Goal: Information Seeking & Learning: Learn about a topic

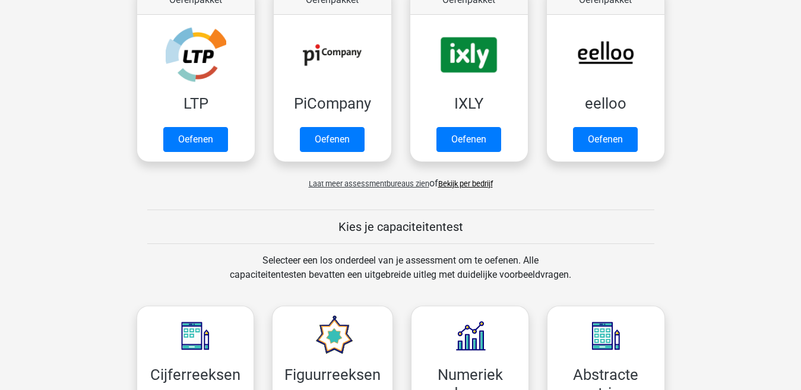
scroll to position [178, 0]
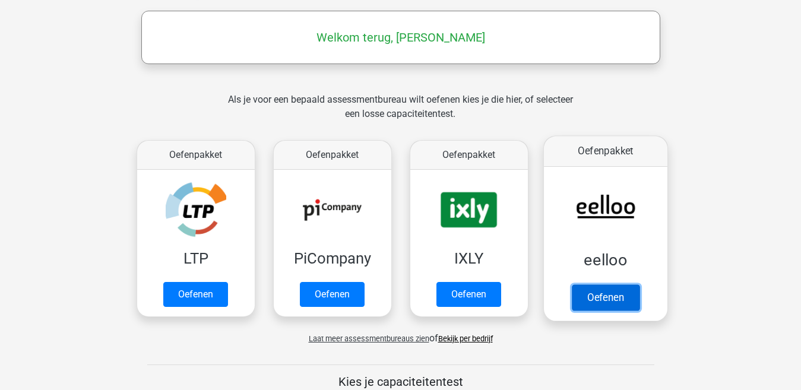
click at [591, 299] on link "Oefenen" at bounding box center [605, 297] width 68 height 26
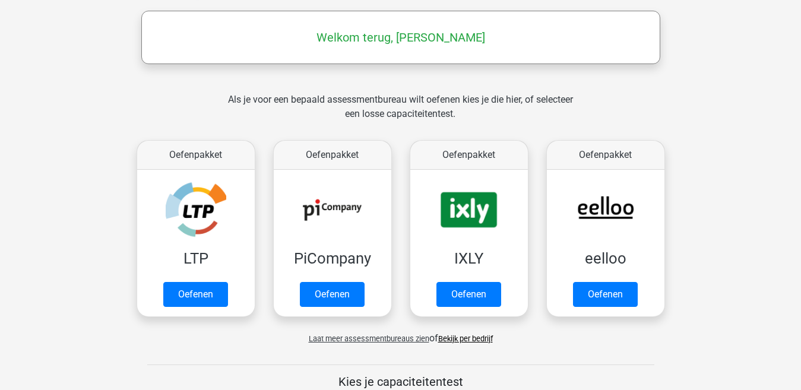
click at [469, 339] on link "Bekijk per bedrijf" at bounding box center [465, 338] width 55 height 9
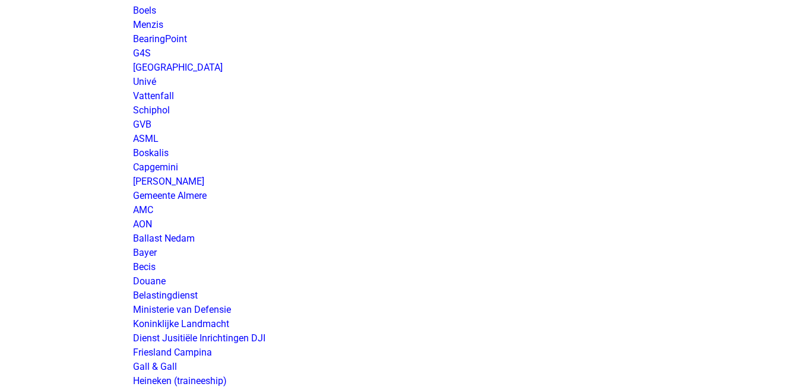
scroll to position [1780, 0]
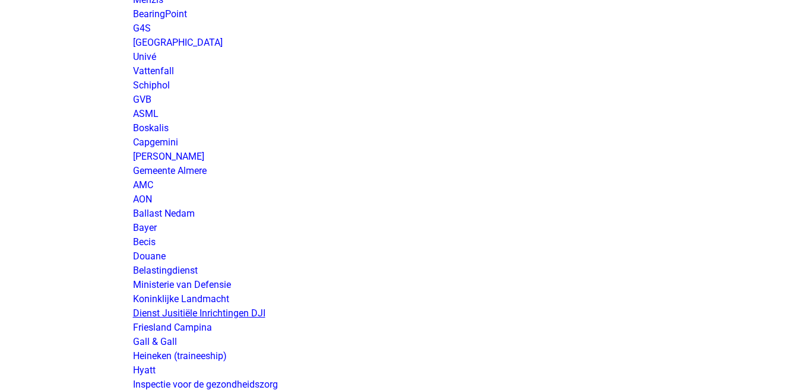
click at [237, 311] on link "Dienst Jusitiële Inrichtingen DJI" at bounding box center [199, 312] width 132 height 11
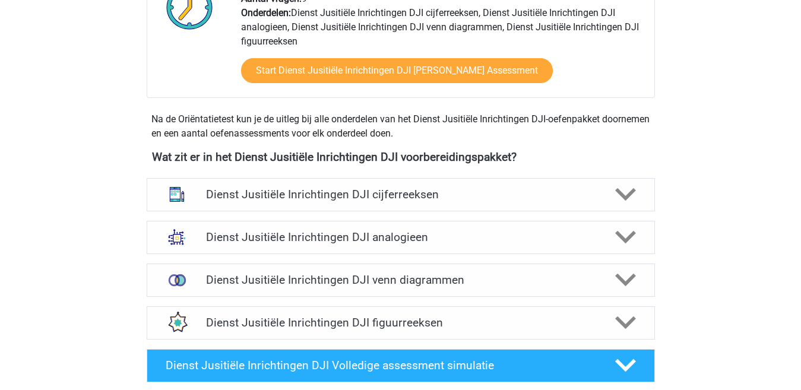
scroll to position [475, 0]
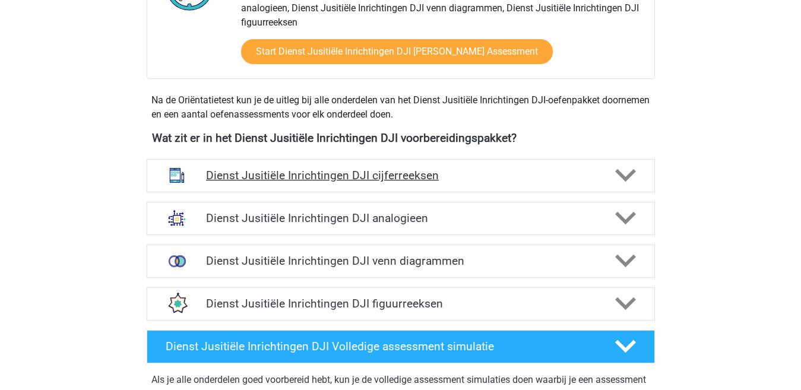
click at [383, 177] on h4 "Dienst Jusitiële Inrichtingen DJI cijferreeksen" at bounding box center [400, 176] width 389 height 14
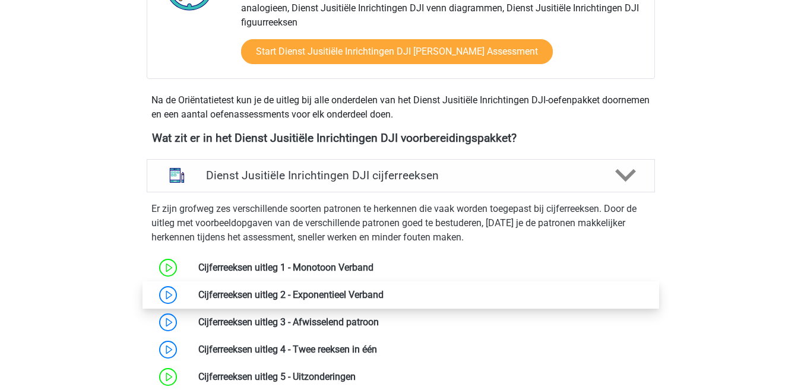
click at [383, 293] on link at bounding box center [383, 294] width 0 height 11
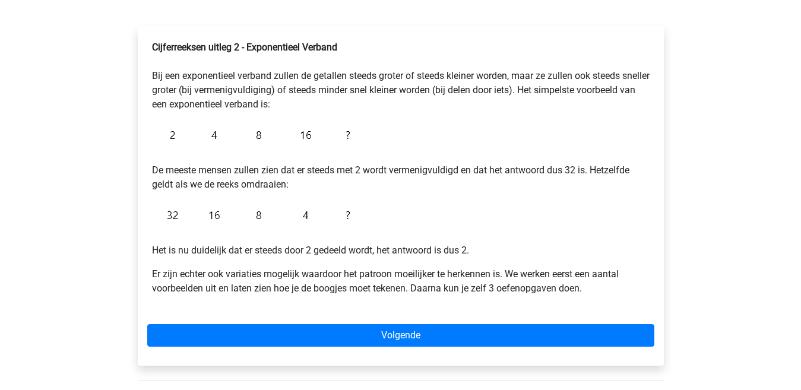
scroll to position [237, 0]
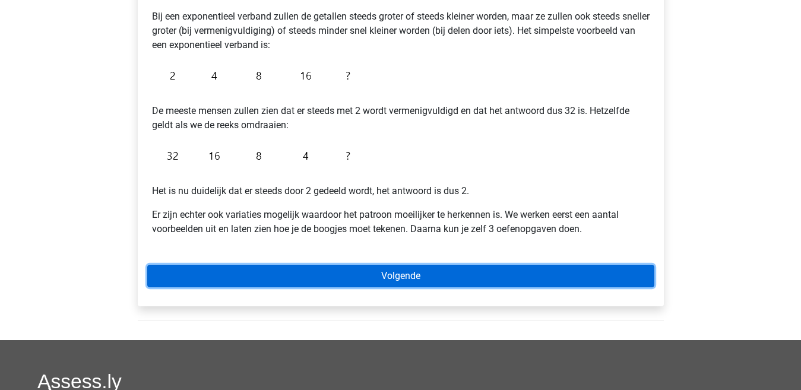
click at [346, 280] on link "Volgende" at bounding box center [400, 276] width 507 height 23
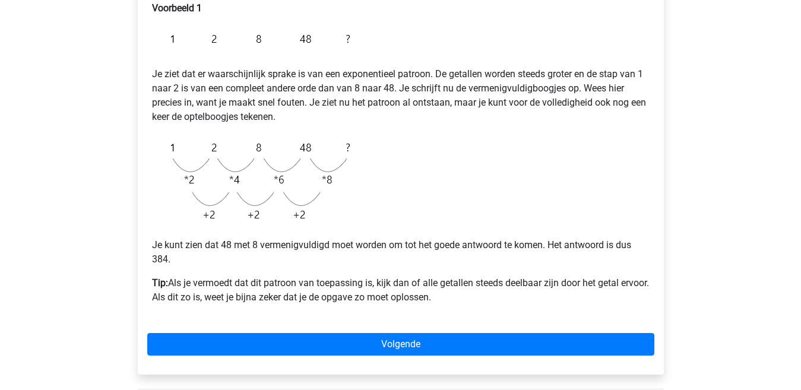
scroll to position [237, 0]
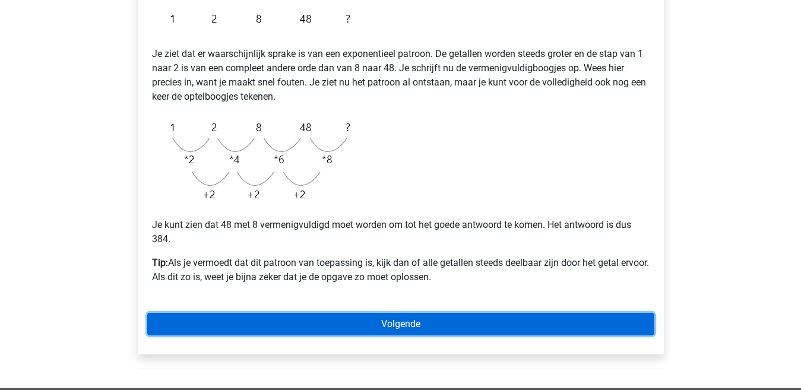
click at [367, 321] on link "Volgende" at bounding box center [400, 324] width 507 height 23
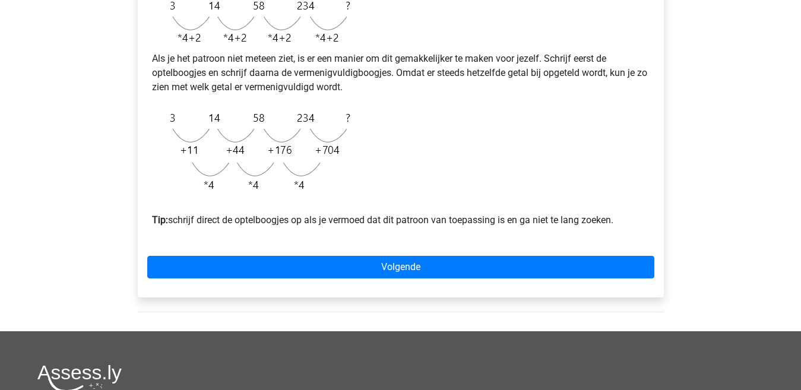
scroll to position [356, 0]
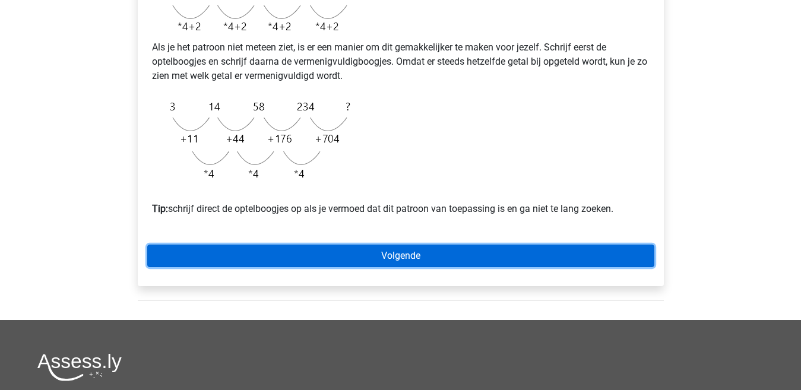
click at [374, 267] on link "Volgende" at bounding box center [400, 255] width 507 height 23
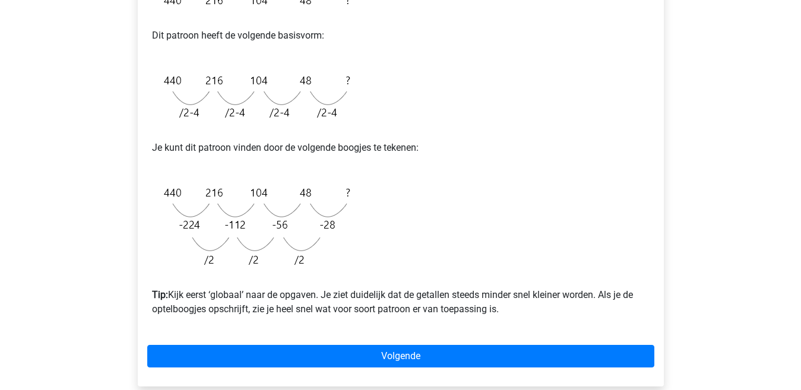
scroll to position [297, 0]
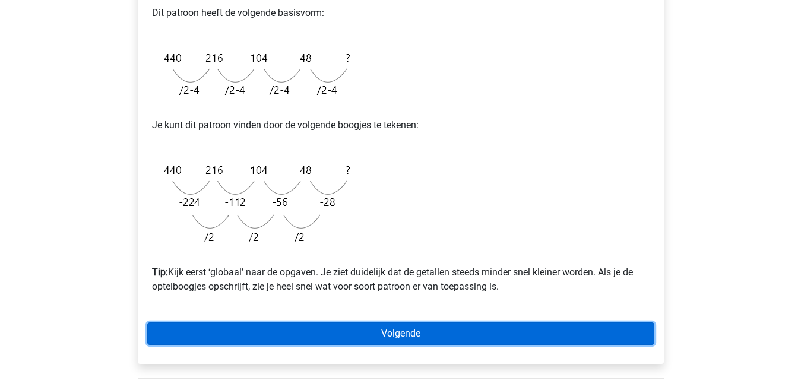
click at [362, 332] on link "Volgende" at bounding box center [400, 333] width 507 height 23
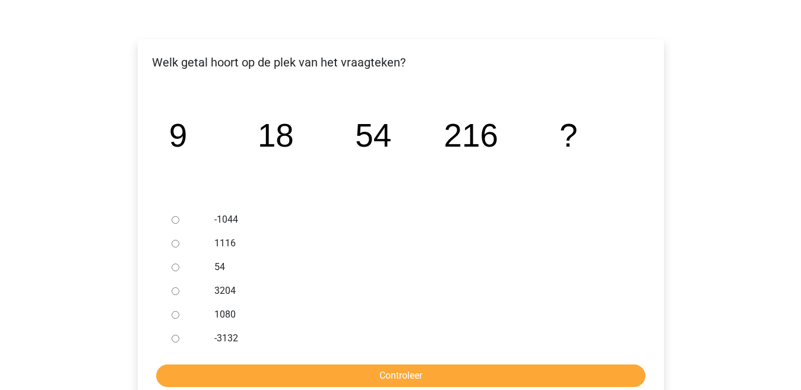
scroll to position [178, 0]
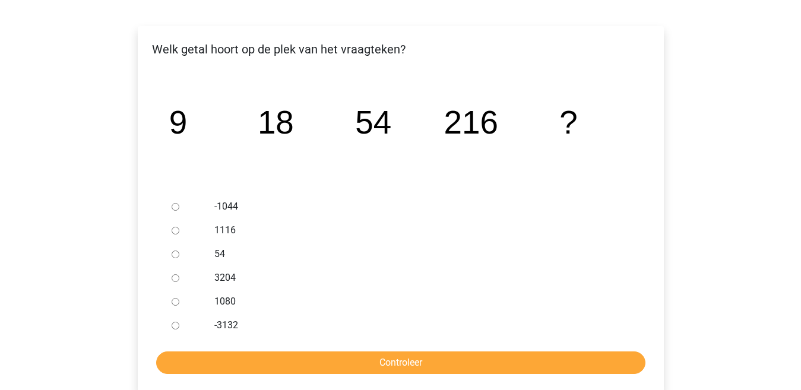
click at [177, 303] on input "1080" at bounding box center [176, 302] width 8 height 8
radio input "true"
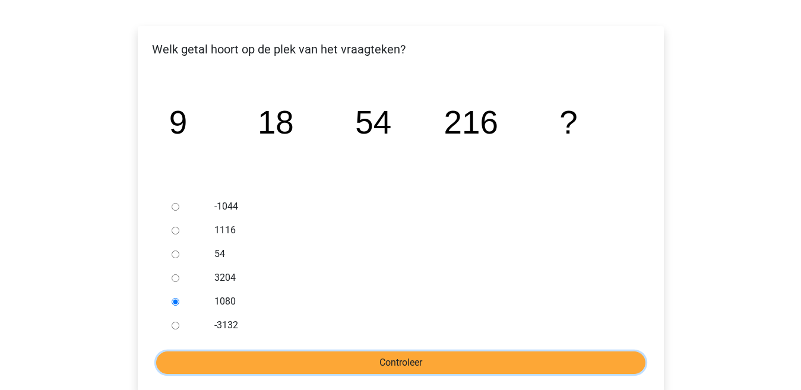
click at [249, 363] on input "Controleer" at bounding box center [400, 362] width 489 height 23
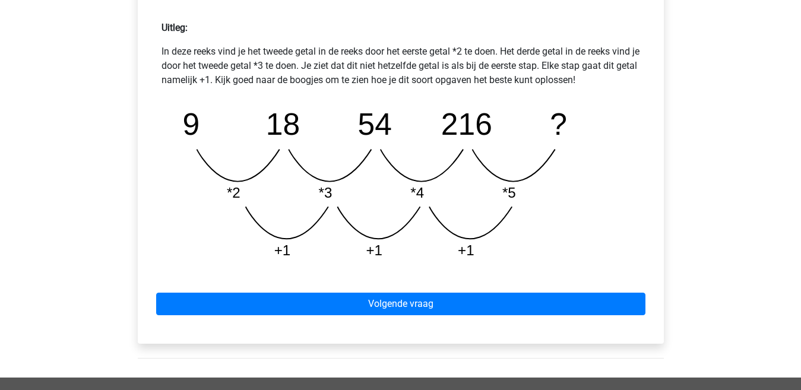
scroll to position [534, 0]
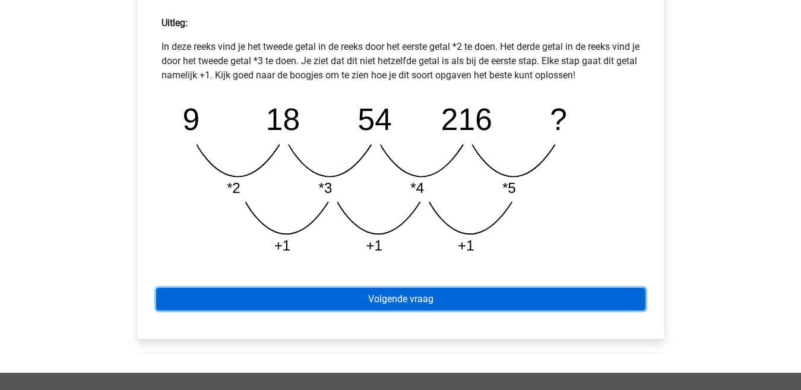
click at [376, 301] on link "Volgende vraag" at bounding box center [400, 299] width 489 height 23
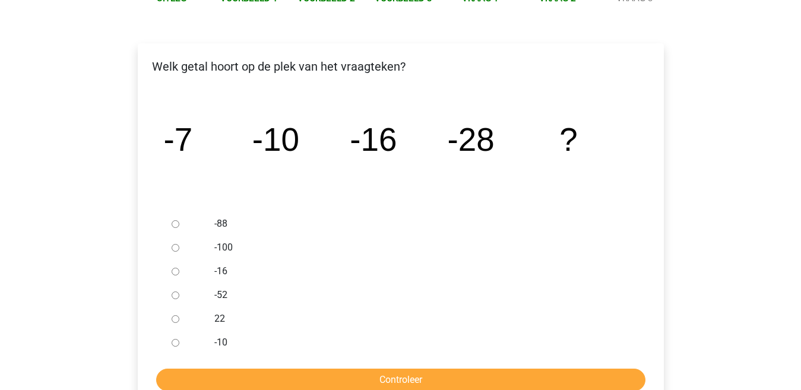
scroll to position [178, 0]
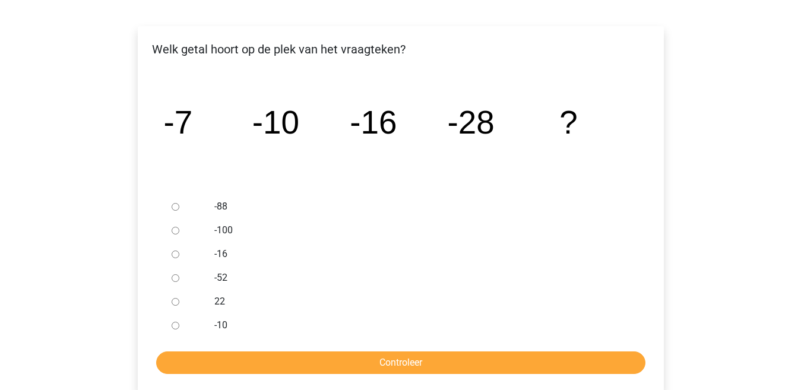
click at [174, 281] on input "-52" at bounding box center [176, 278] width 8 height 8
radio input "true"
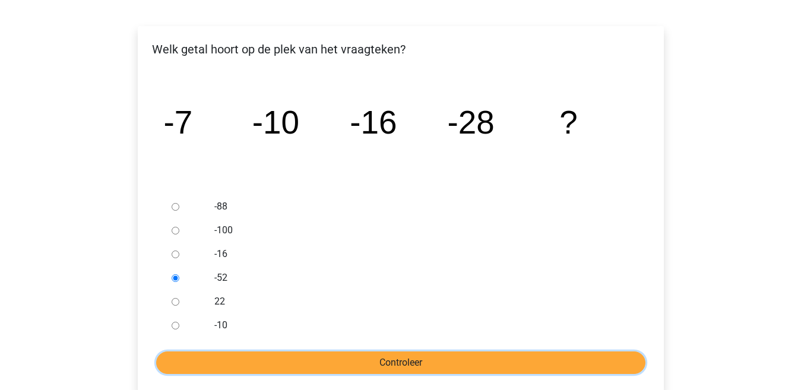
click at [313, 361] on input "Controleer" at bounding box center [400, 362] width 489 height 23
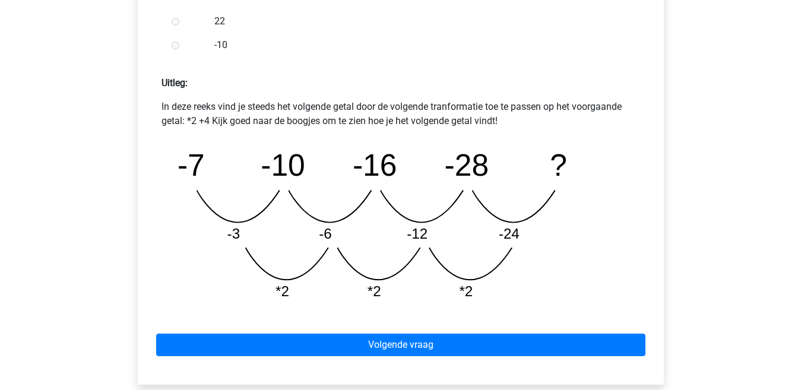
scroll to position [534, 0]
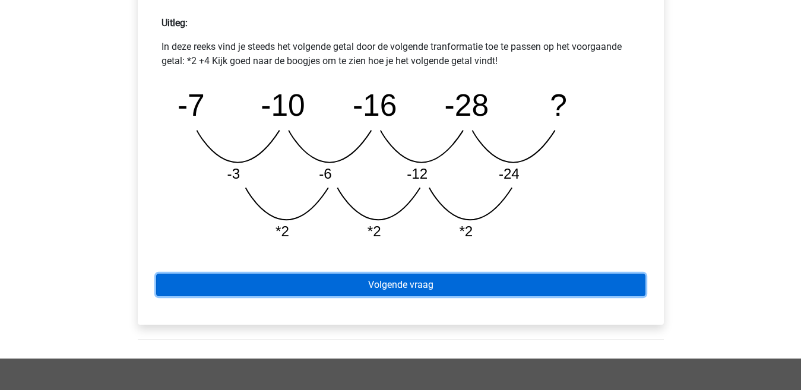
click at [388, 286] on link "Volgende vraag" at bounding box center [400, 285] width 489 height 23
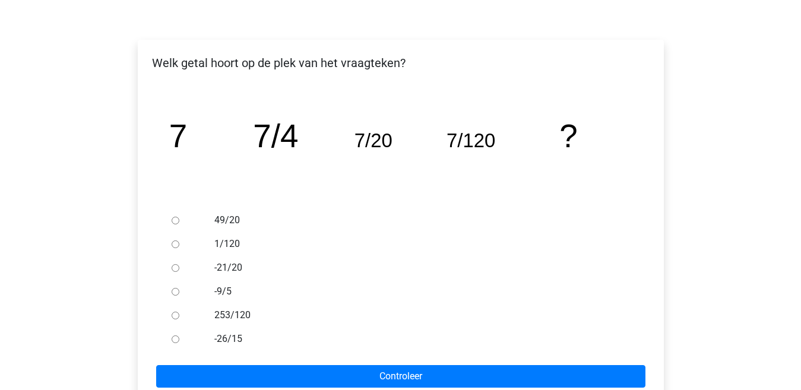
scroll to position [178, 0]
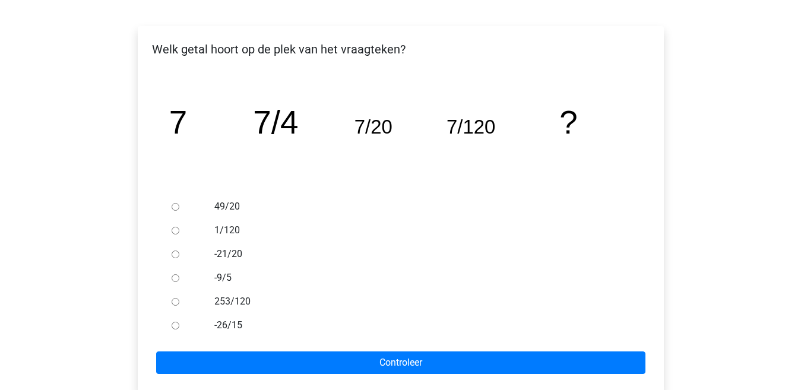
click at [176, 207] on input "49/20" at bounding box center [176, 207] width 8 height 8
radio input "true"
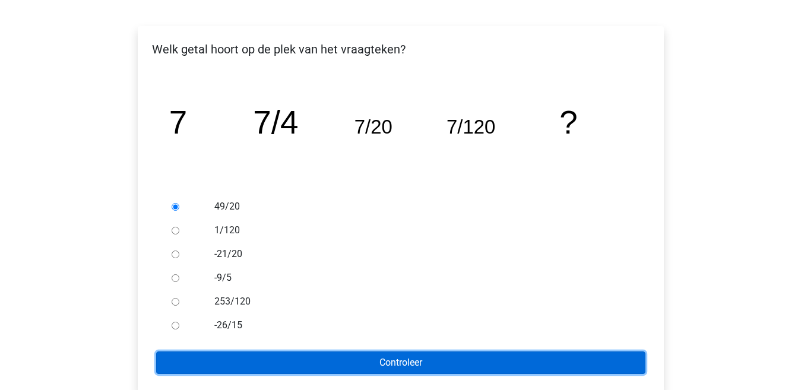
click at [316, 360] on input "Controleer" at bounding box center [400, 362] width 489 height 23
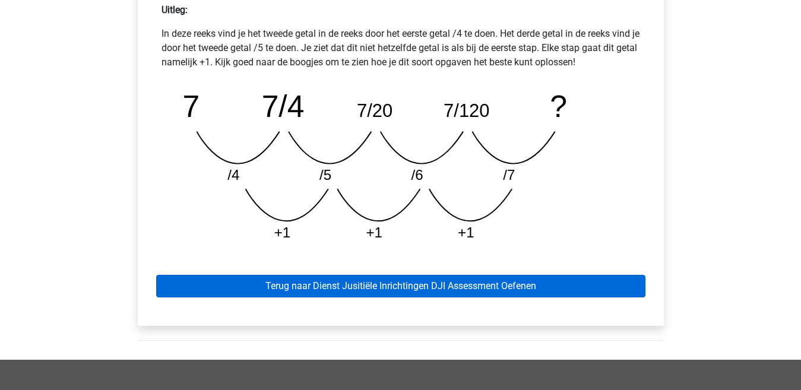
scroll to position [475, 0]
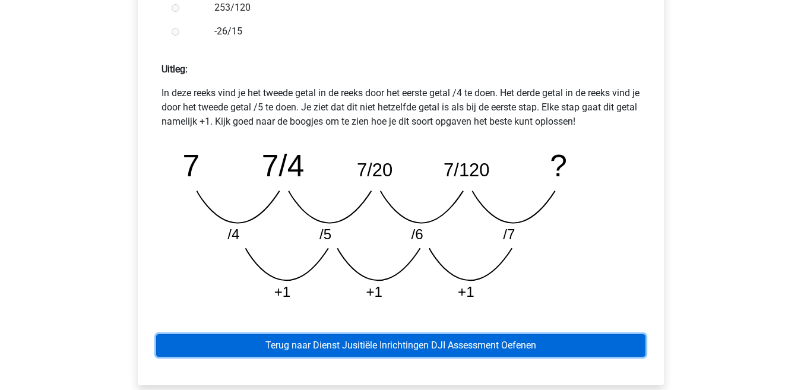
click at [393, 344] on link "Terug naar Dienst Jusitiële Inrichtingen DJI Assessment Oefenen" at bounding box center [400, 345] width 489 height 23
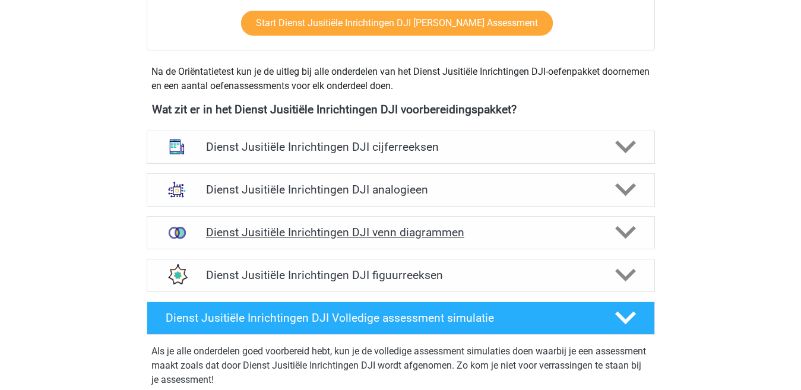
scroll to position [475, 0]
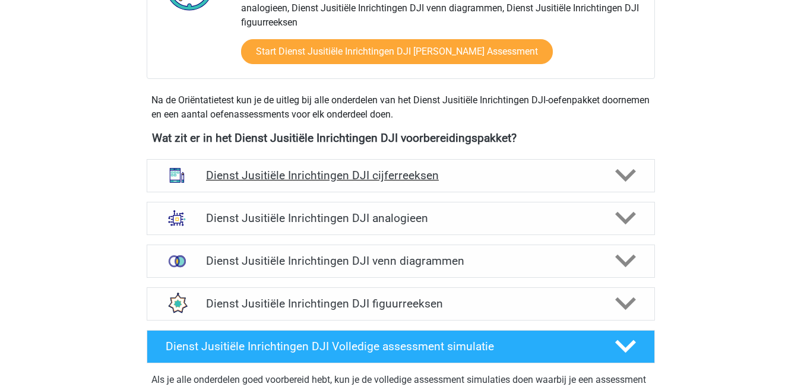
click at [602, 174] on div "Dienst Jusitiële Inrichtingen DJI cijferreeksen" at bounding box center [400, 176] width 407 height 14
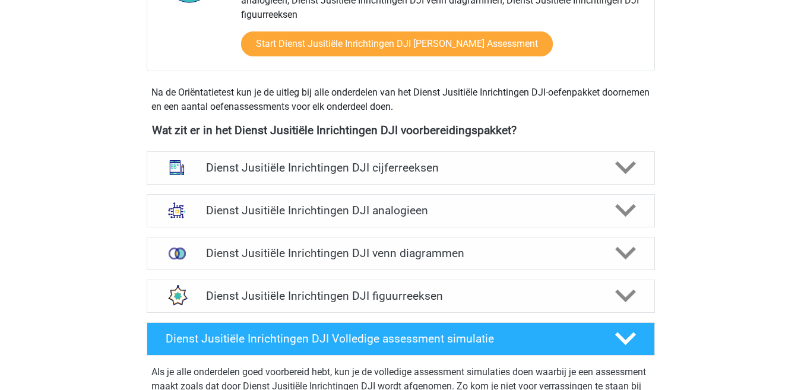
scroll to position [482, 0]
click at [625, 215] on polygon at bounding box center [625, 210] width 21 height 13
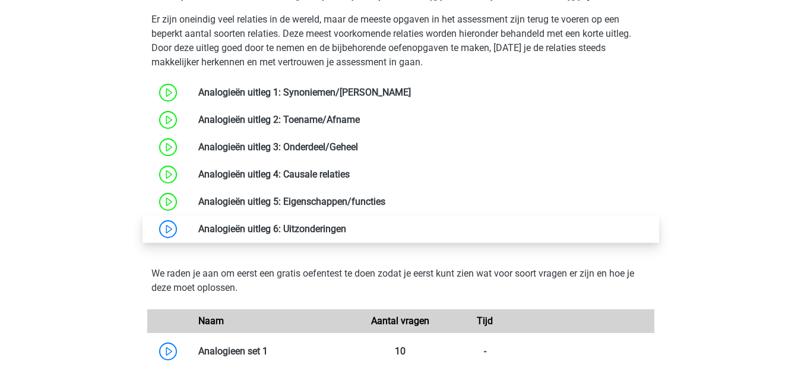
scroll to position [839, 0]
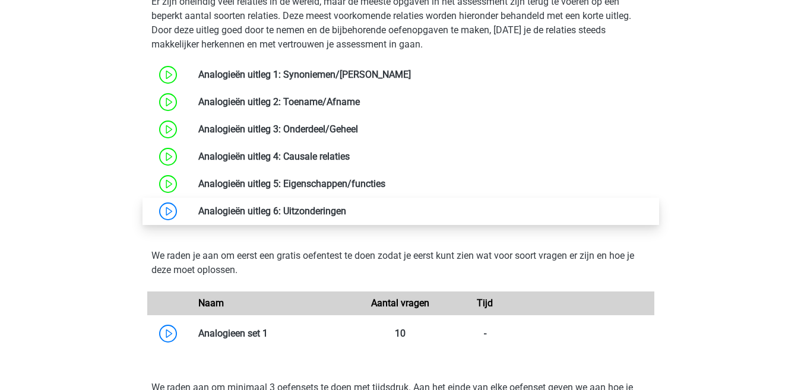
click at [346, 212] on link at bounding box center [346, 210] width 0 height 11
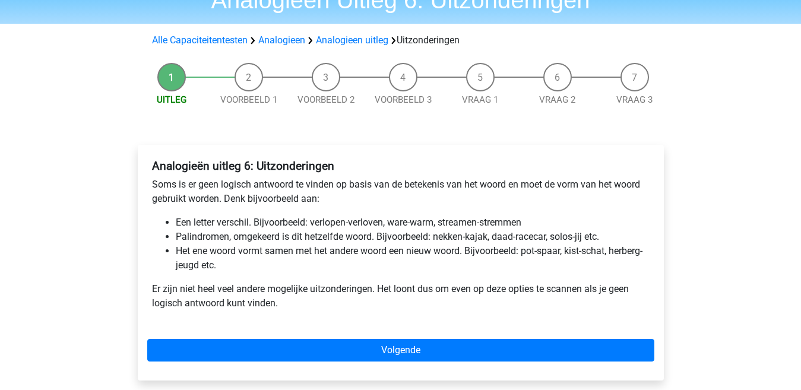
scroll to position [119, 0]
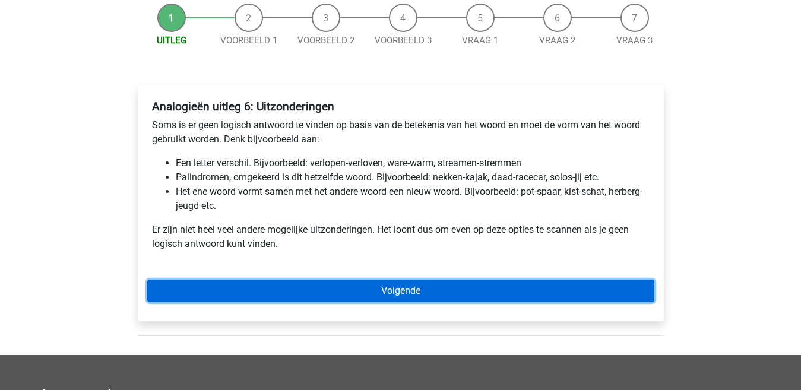
click at [284, 295] on link "Volgende" at bounding box center [400, 291] width 507 height 23
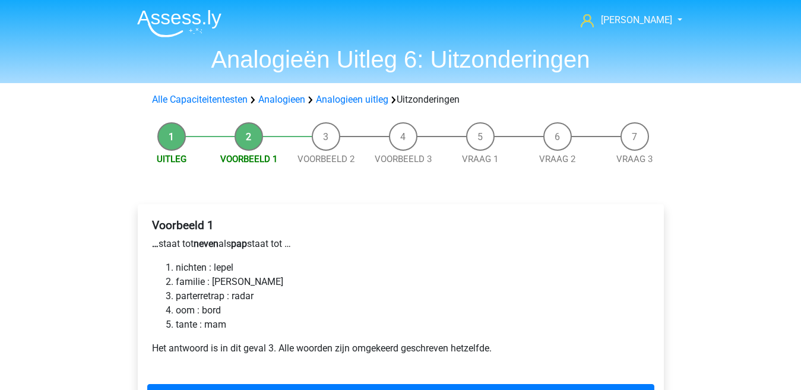
scroll to position [59, 0]
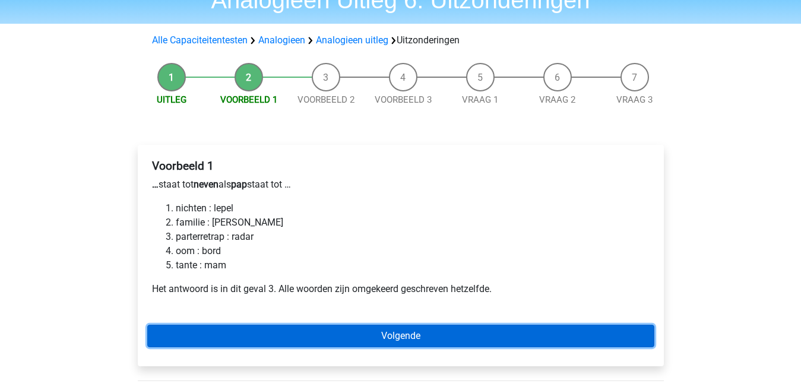
click at [278, 339] on link "Volgende" at bounding box center [400, 336] width 507 height 23
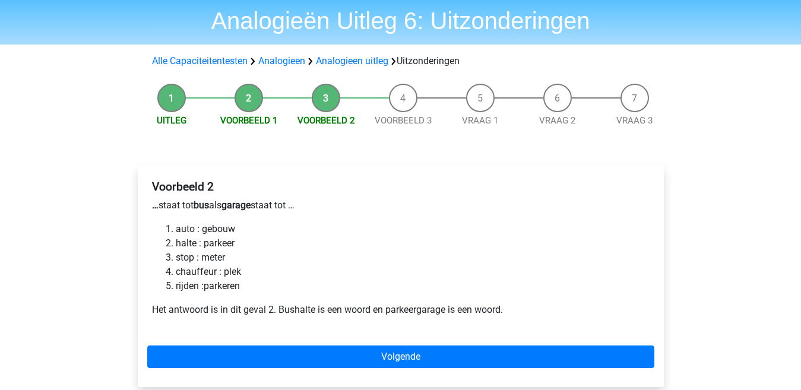
scroll to position [59, 0]
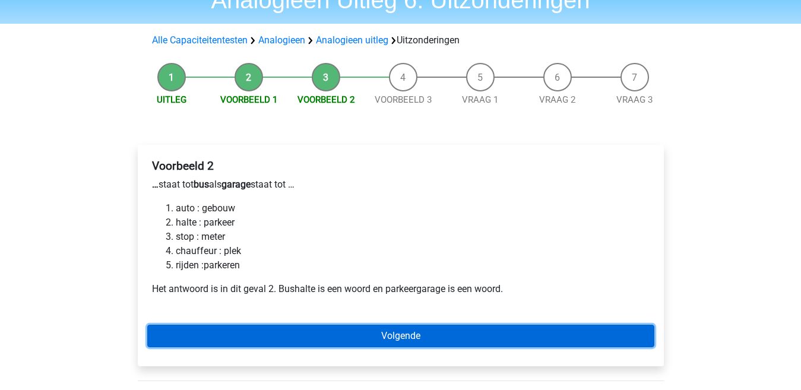
click at [278, 339] on link "Volgende" at bounding box center [400, 336] width 507 height 23
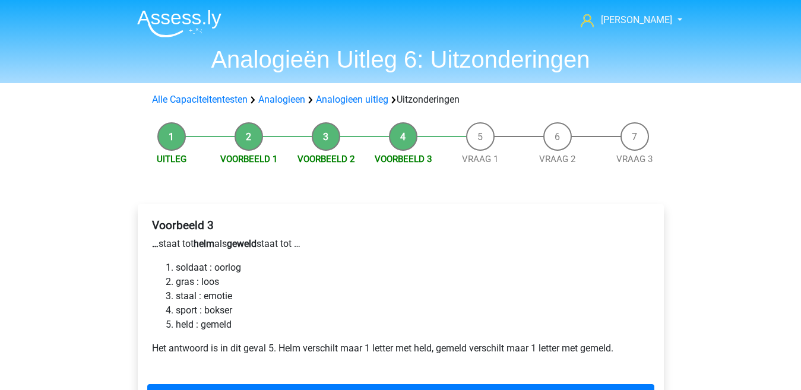
scroll to position [59, 0]
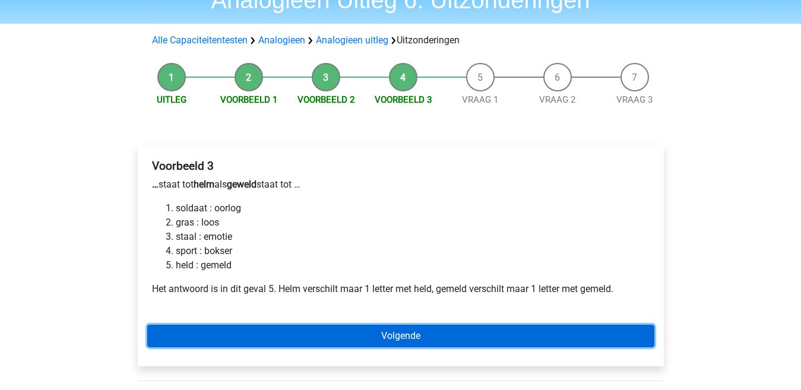
click at [268, 335] on link "Volgende" at bounding box center [400, 336] width 507 height 23
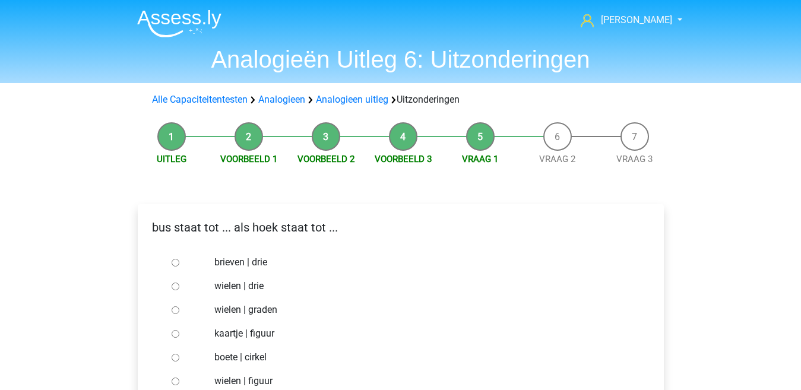
scroll to position [59, 0]
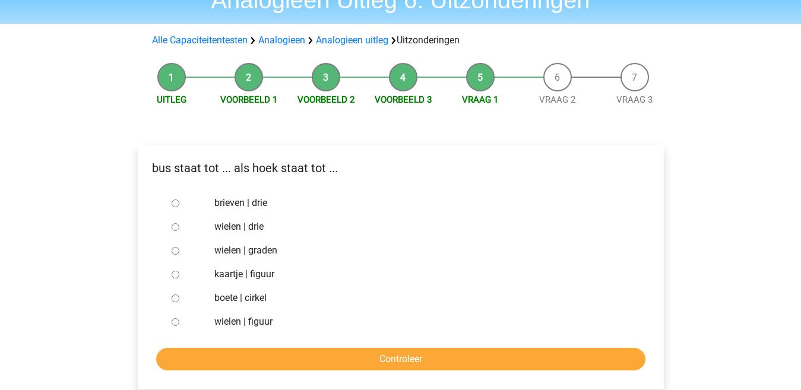
click at [177, 204] on input "brieven | drie" at bounding box center [176, 203] width 8 height 8
radio input "true"
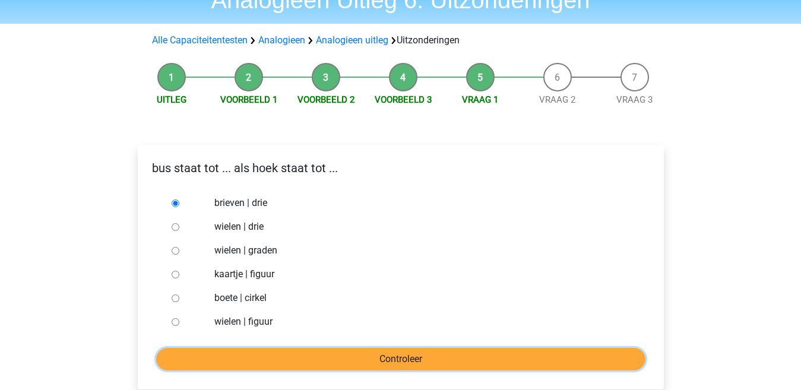
click at [260, 361] on input "Controleer" at bounding box center [400, 359] width 489 height 23
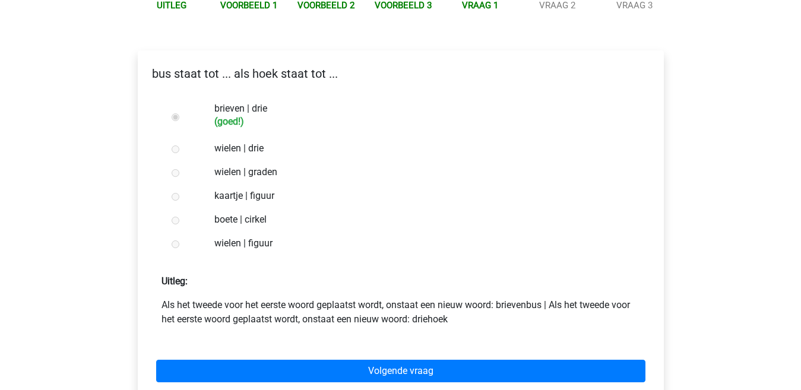
scroll to position [178, 0]
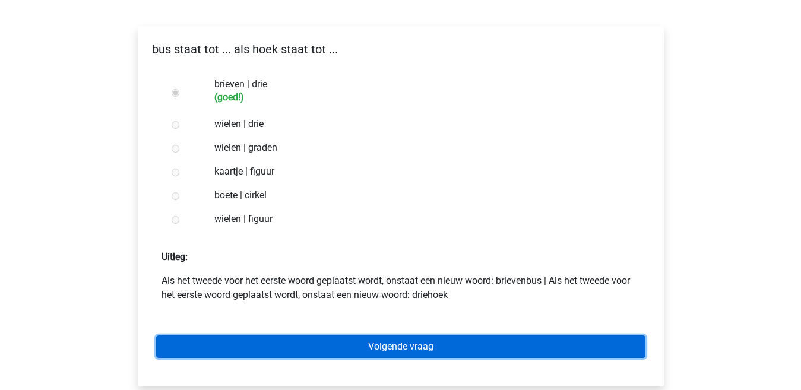
click at [262, 354] on link "Volgende vraag" at bounding box center [400, 346] width 489 height 23
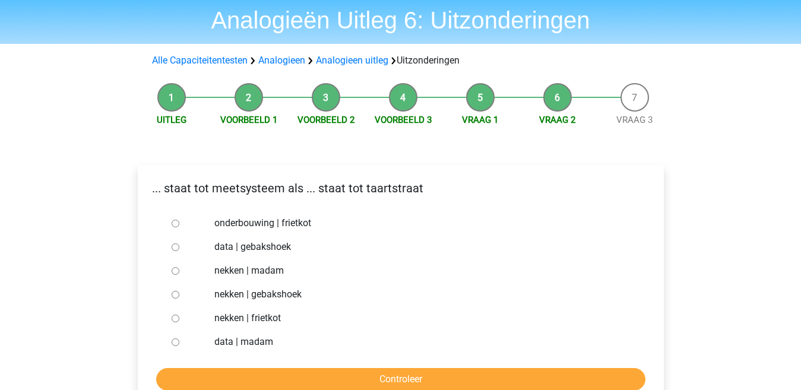
scroll to position [59, 0]
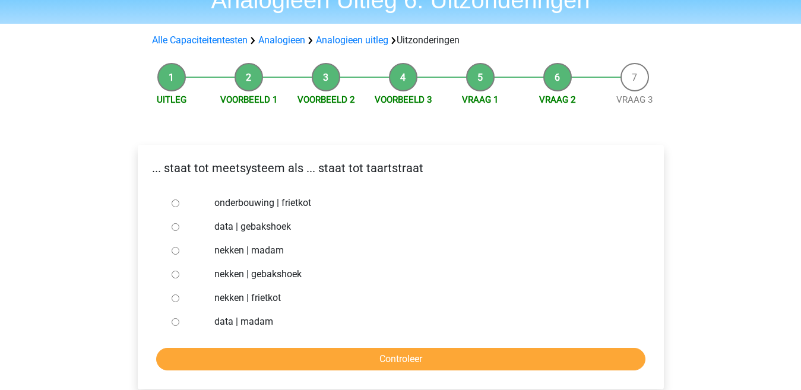
click at [174, 251] on input "nekken | madam" at bounding box center [176, 251] width 8 height 8
radio input "true"
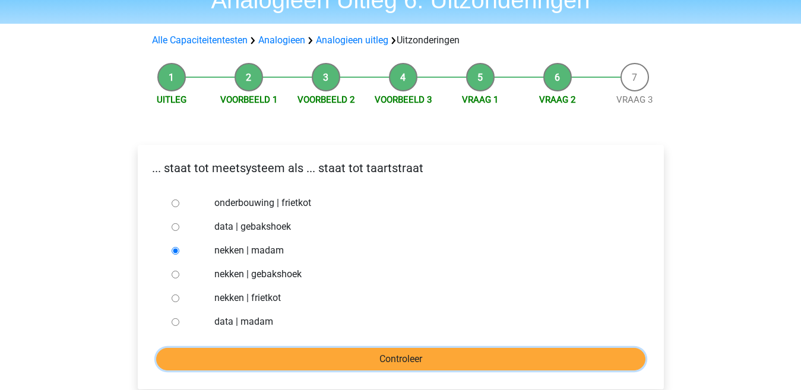
click at [284, 354] on input "Controleer" at bounding box center [400, 359] width 489 height 23
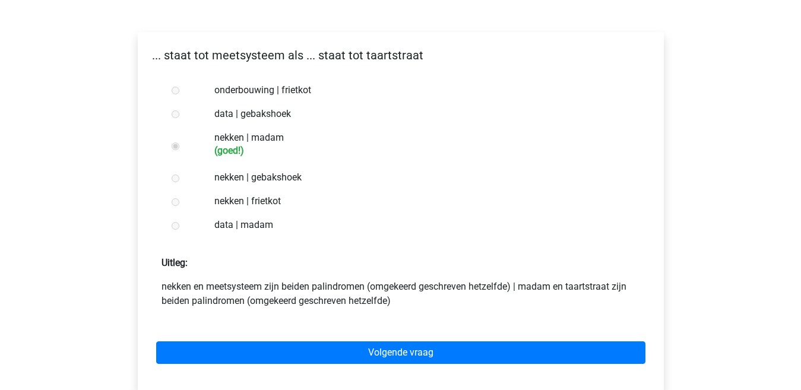
scroll to position [178, 0]
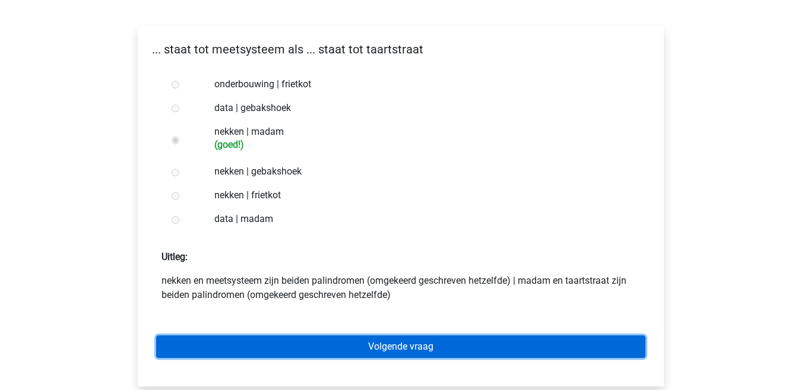
click at [286, 350] on link "Volgende vraag" at bounding box center [400, 346] width 489 height 23
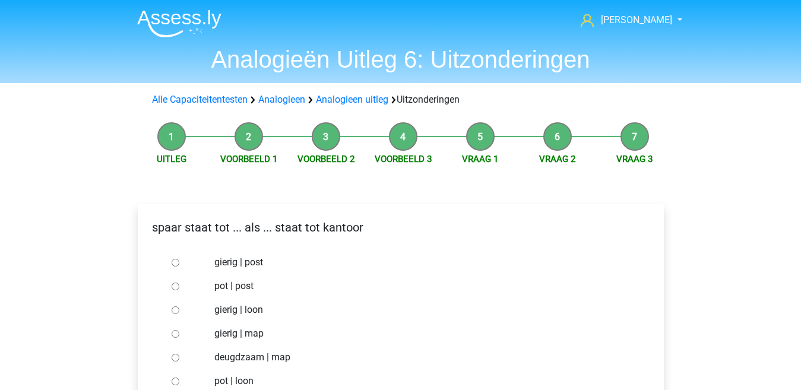
scroll to position [59, 0]
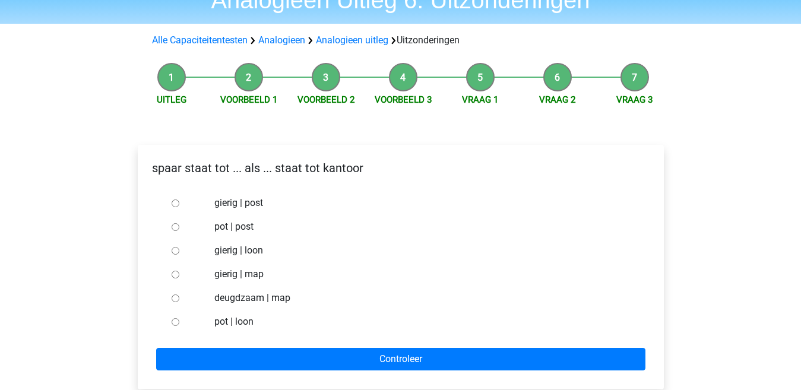
click at [174, 227] on input "pot | post" at bounding box center [176, 227] width 8 height 8
radio input "true"
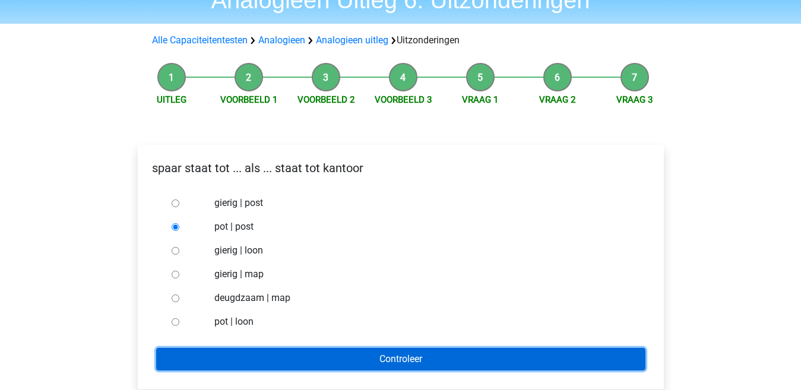
click at [316, 366] on input "Controleer" at bounding box center [400, 359] width 489 height 23
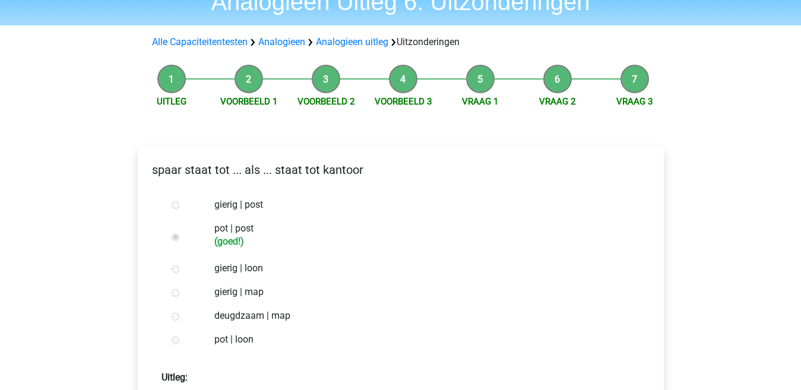
scroll to position [178, 0]
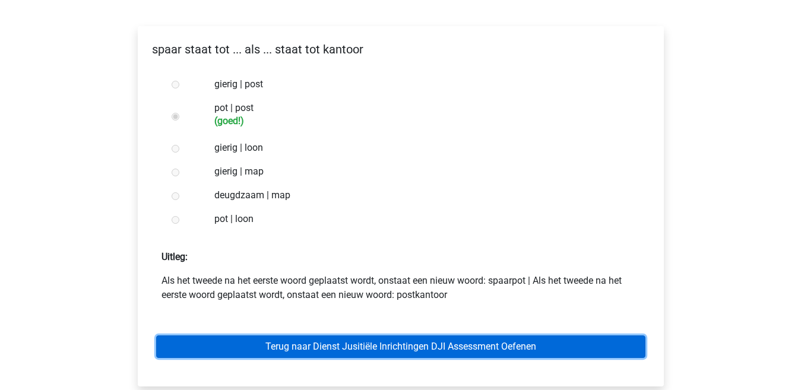
click at [301, 350] on link "Terug naar Dienst Jusitiële Inrichtingen DJI Assessment Oefenen" at bounding box center [400, 346] width 489 height 23
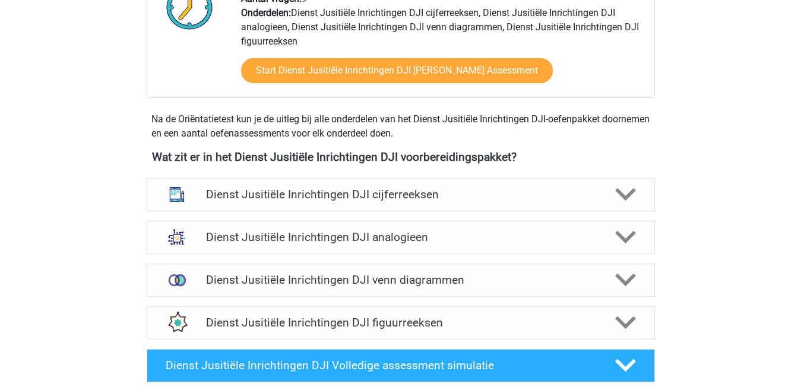
scroll to position [475, 0]
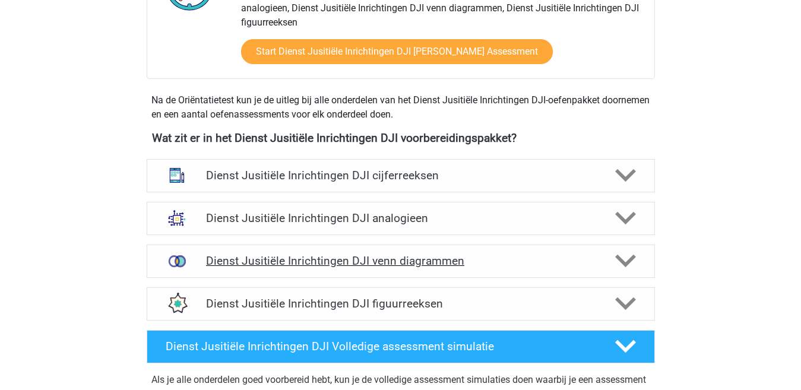
click at [628, 259] on polygon at bounding box center [625, 261] width 21 height 13
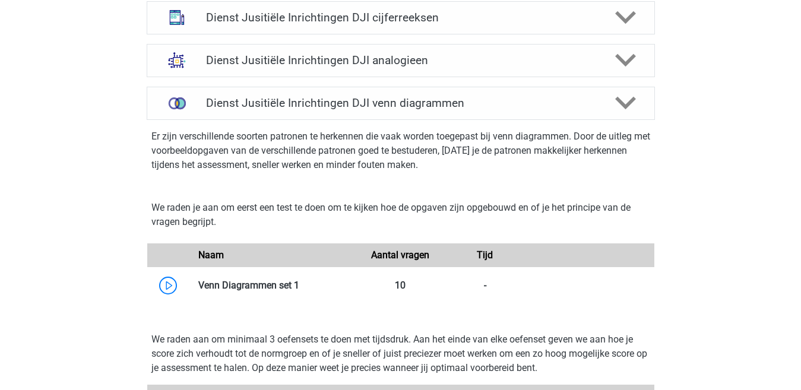
scroll to position [653, 0]
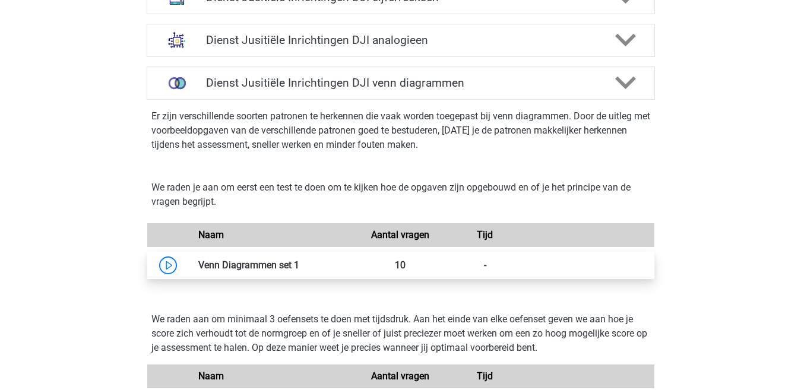
click at [299, 266] on link at bounding box center [299, 264] width 0 height 11
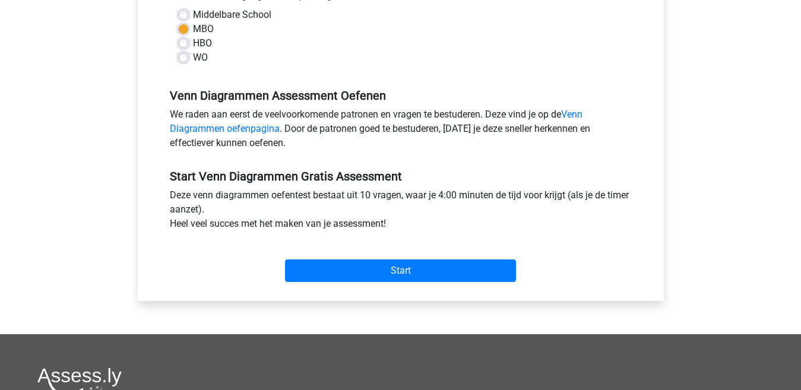
scroll to position [297, 0]
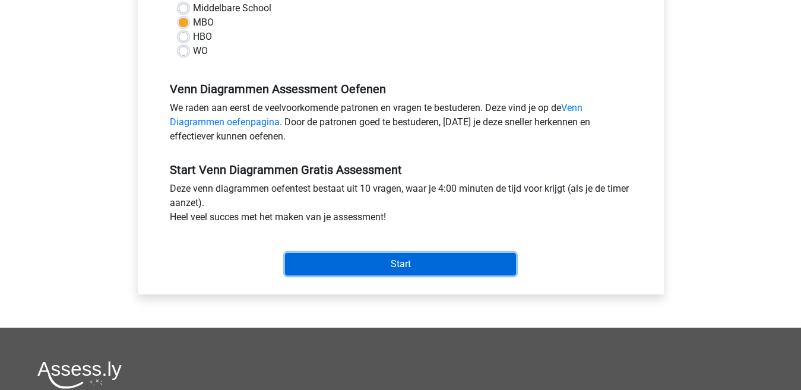
click at [342, 264] on input "Start" at bounding box center [400, 264] width 231 height 23
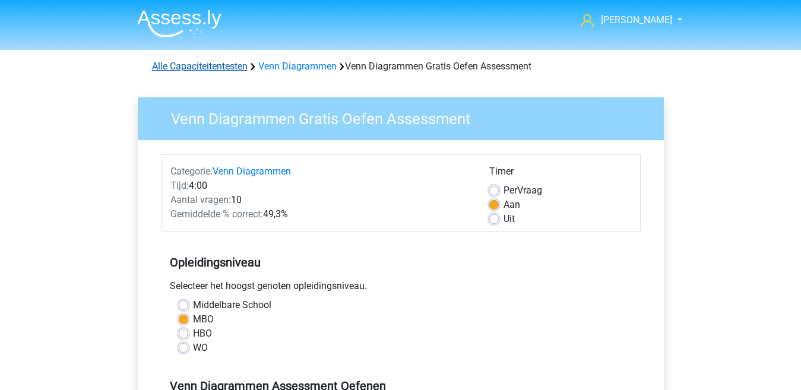
click at [235, 68] on link "Alle Capaciteitentesten" at bounding box center [200, 66] width 96 height 11
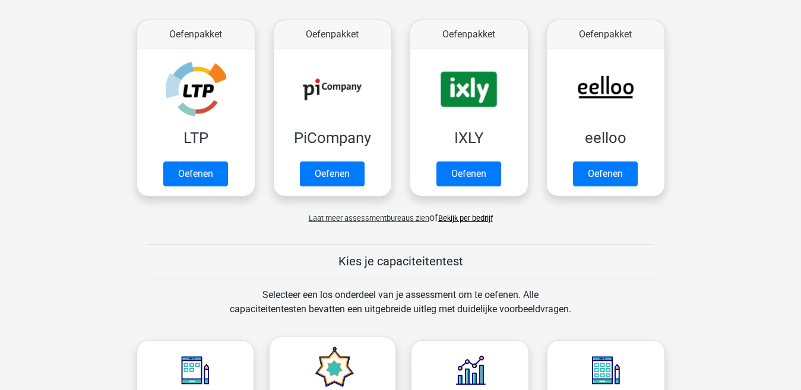
scroll to position [237, 0]
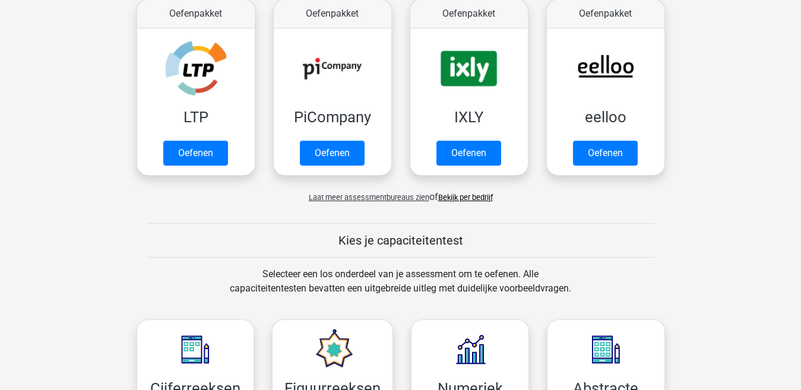
click at [455, 197] on link "Bekijk per bedrijf" at bounding box center [465, 197] width 55 height 9
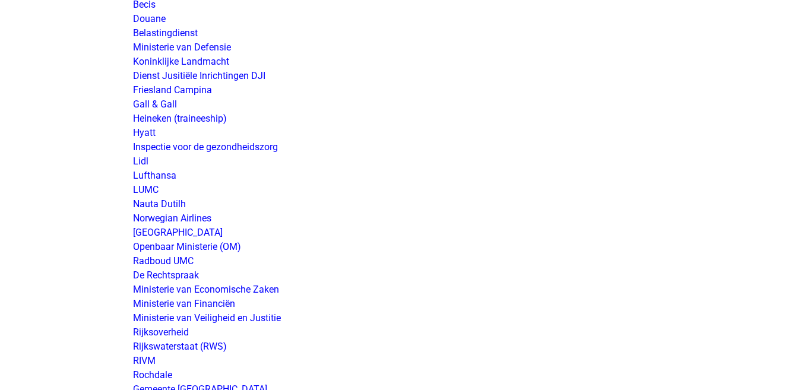
scroll to position [2012, 0]
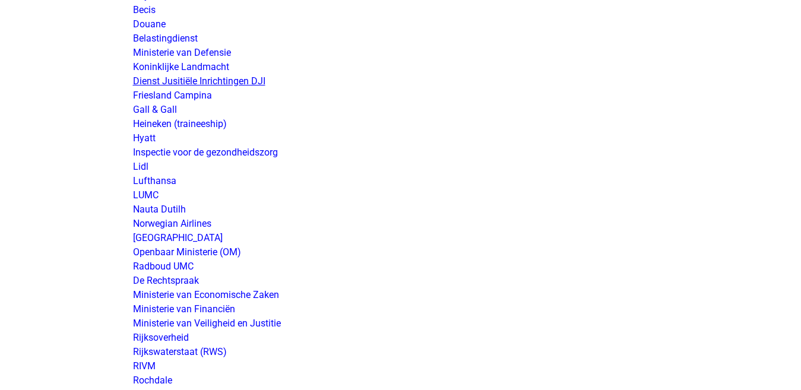
click at [223, 80] on link "Dienst Jusitiële Inrichtingen DJI" at bounding box center [199, 80] width 132 height 11
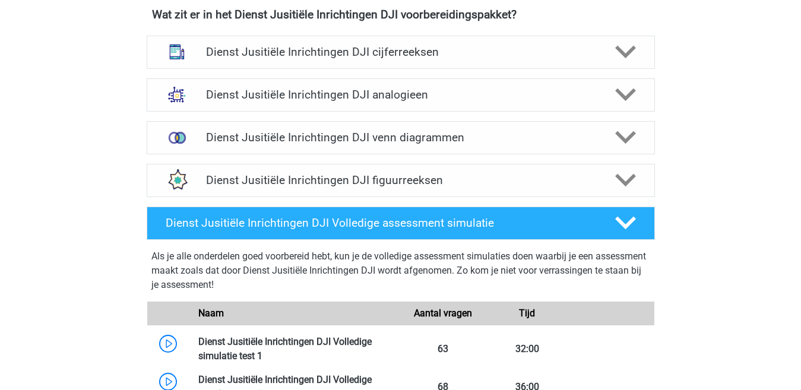
scroll to position [593, 0]
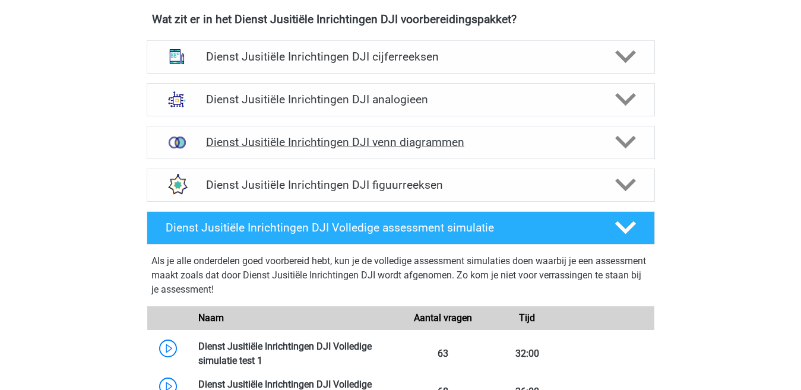
click at [371, 141] on h4 "Dienst Jusitiële Inrichtingen DJI venn diagrammen" at bounding box center [400, 142] width 389 height 14
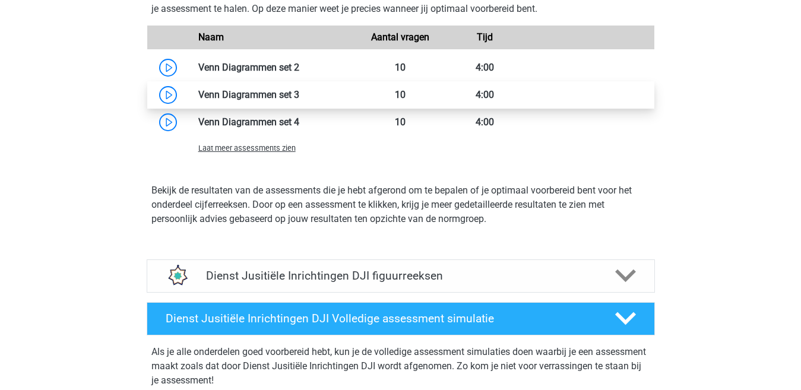
scroll to position [1009, 0]
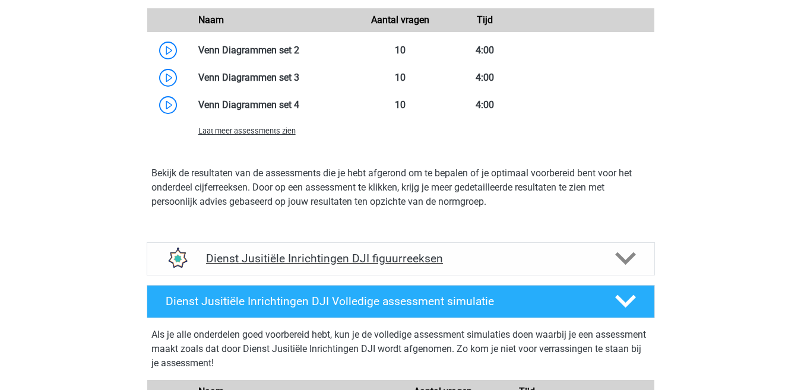
click at [605, 259] on div at bounding box center [624, 258] width 40 height 21
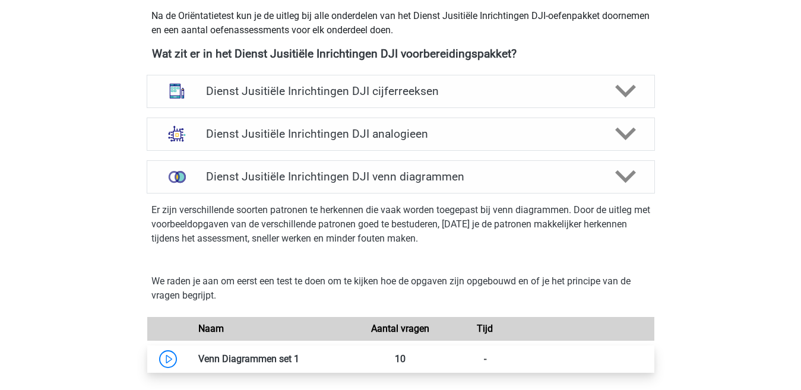
scroll to position [534, 0]
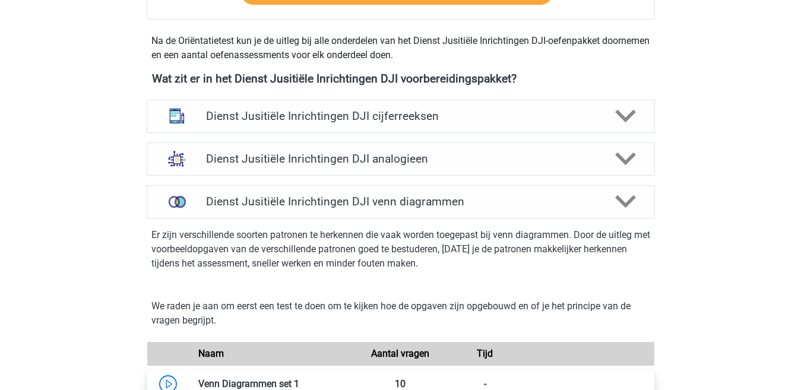
click at [234, 208] on h4 "Dienst Jusitiële Inrichtingen DJI venn diagrammen" at bounding box center [400, 202] width 389 height 14
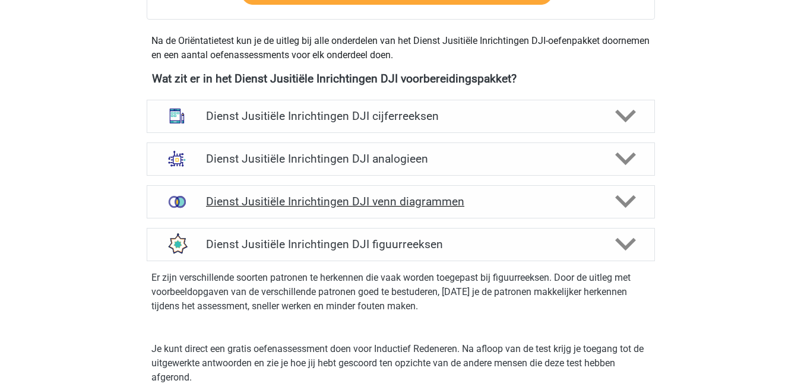
click at [289, 203] on h4 "Dienst Jusitiële Inrichtingen DJI venn diagrammen" at bounding box center [400, 202] width 389 height 14
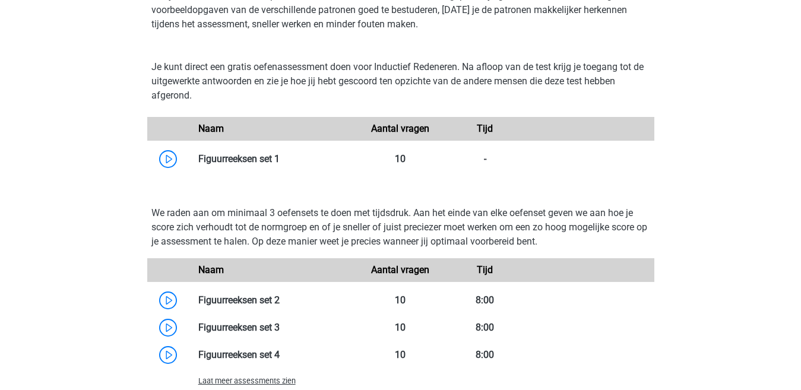
scroll to position [1306, 0]
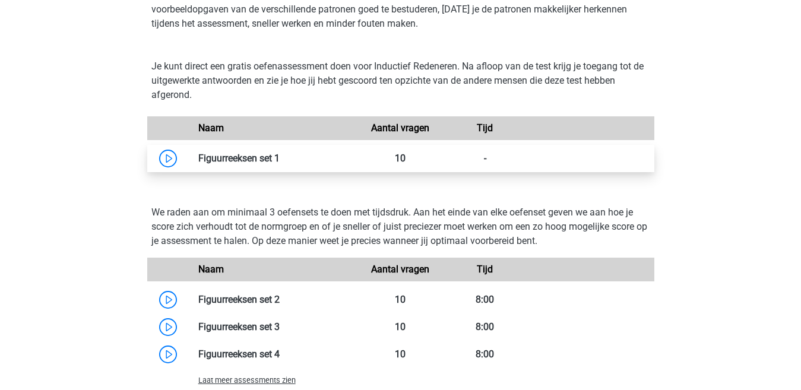
click at [280, 159] on link at bounding box center [280, 158] width 0 height 11
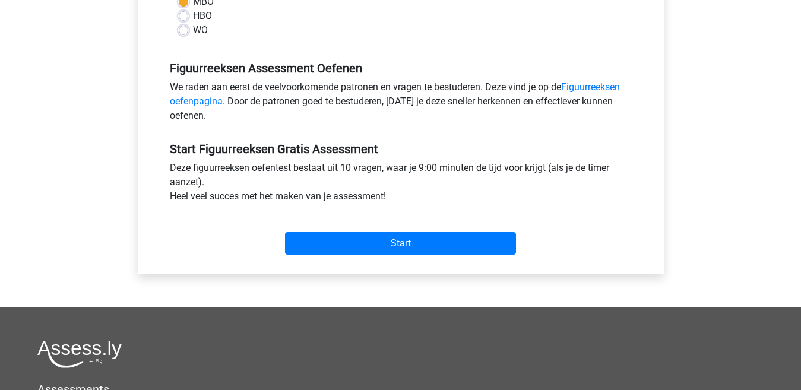
scroll to position [297, 0]
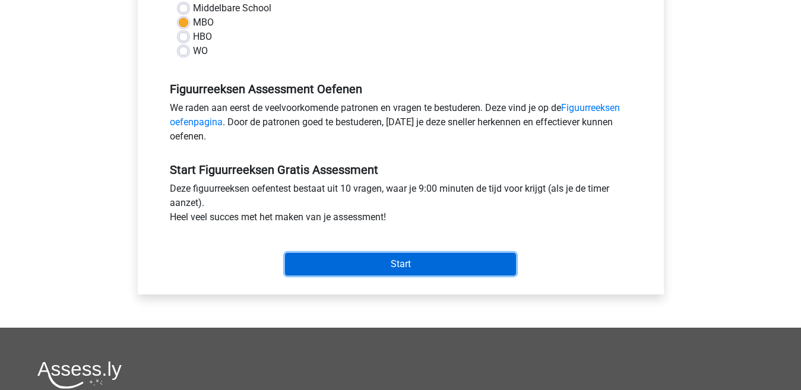
click at [383, 268] on input "Start" at bounding box center [400, 264] width 231 height 23
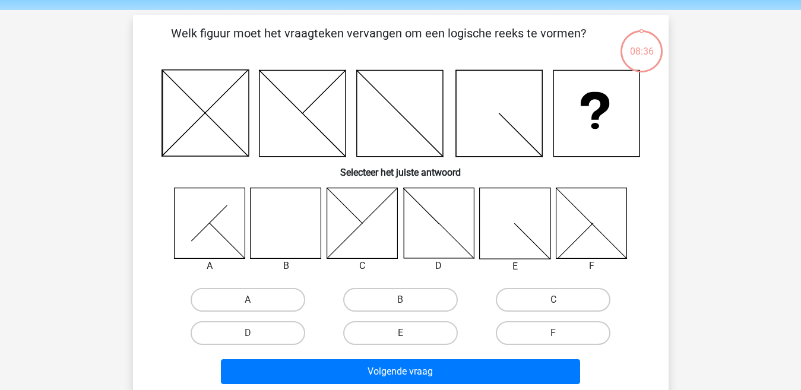
scroll to position [59, 0]
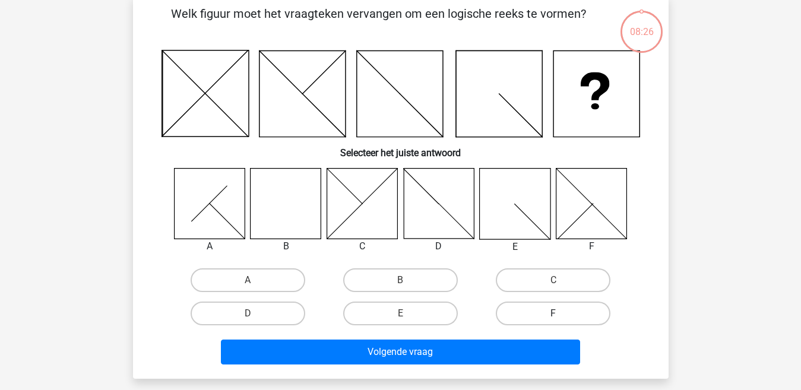
click at [544, 319] on label "F" at bounding box center [553, 313] width 115 height 24
click at [553, 319] on input "F" at bounding box center [557, 317] width 8 height 8
radio input "true"
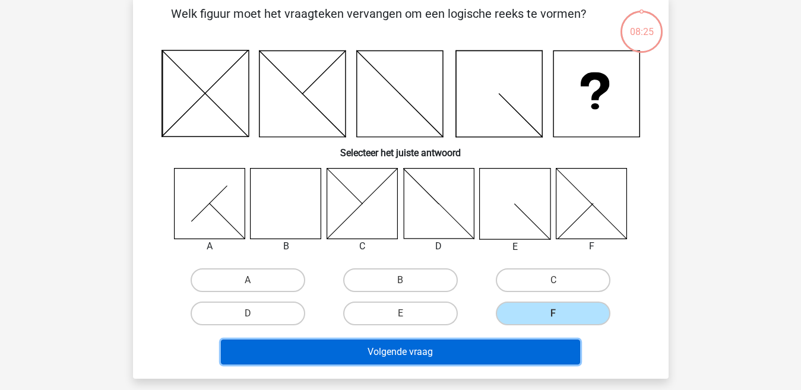
click at [466, 348] on button "Volgende vraag" at bounding box center [400, 351] width 359 height 25
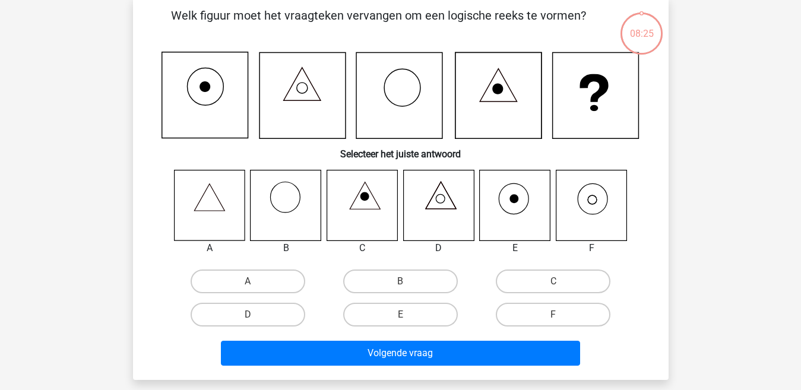
scroll to position [55, 0]
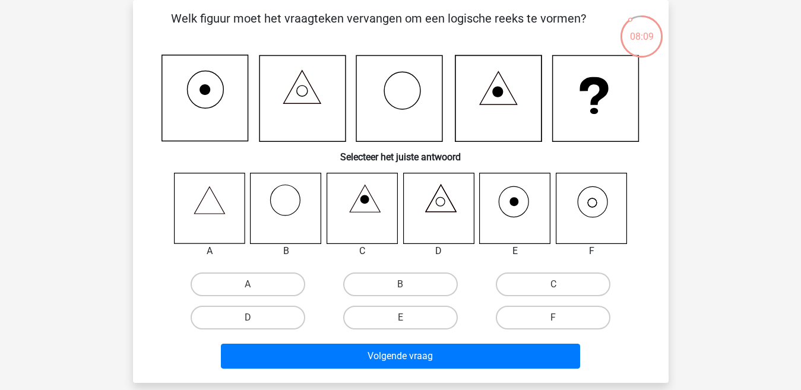
click at [369, 228] on icon at bounding box center [361, 208] width 71 height 71
click at [590, 212] on icon at bounding box center [590, 208] width 71 height 71
click at [577, 323] on label "F" at bounding box center [553, 318] width 115 height 24
click at [561, 323] on input "F" at bounding box center [557, 321] width 8 height 8
radio input "true"
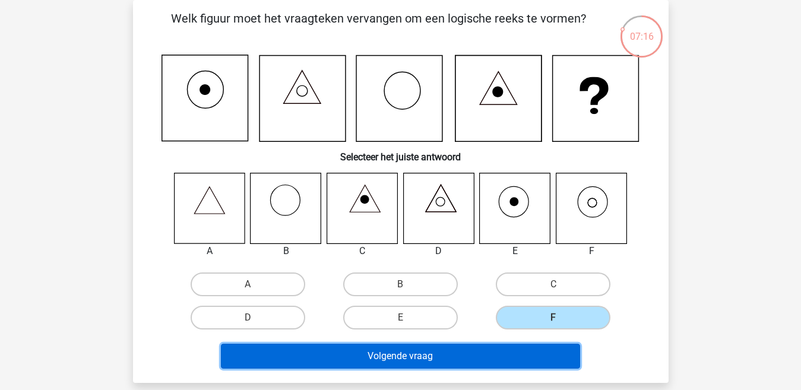
click at [493, 359] on button "Volgende vraag" at bounding box center [400, 356] width 359 height 25
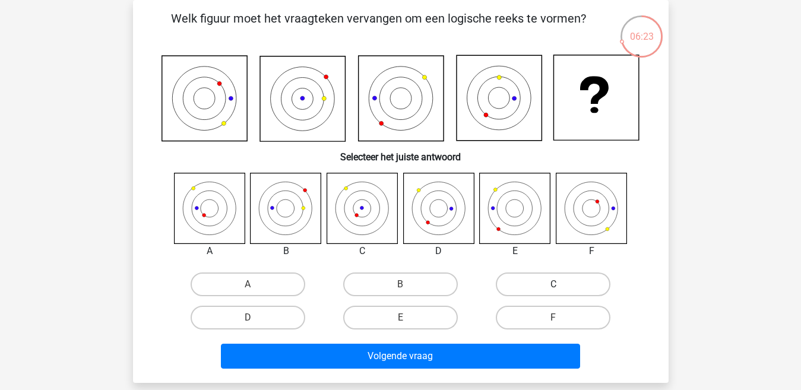
click at [513, 282] on label "C" at bounding box center [553, 284] width 115 height 24
click at [553, 284] on input "C" at bounding box center [557, 288] width 8 height 8
radio input "true"
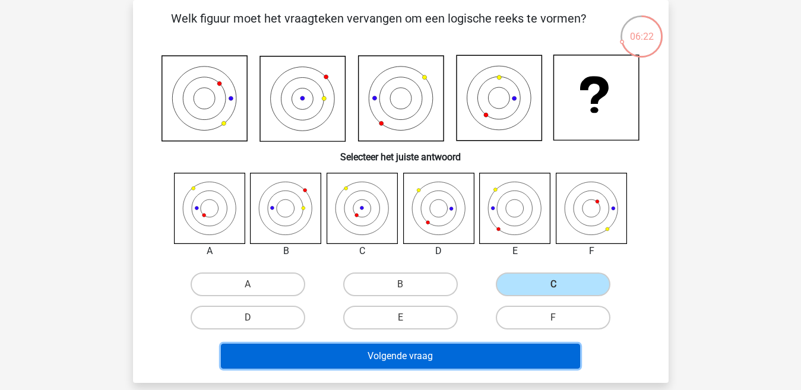
click at [455, 355] on button "Volgende vraag" at bounding box center [400, 356] width 359 height 25
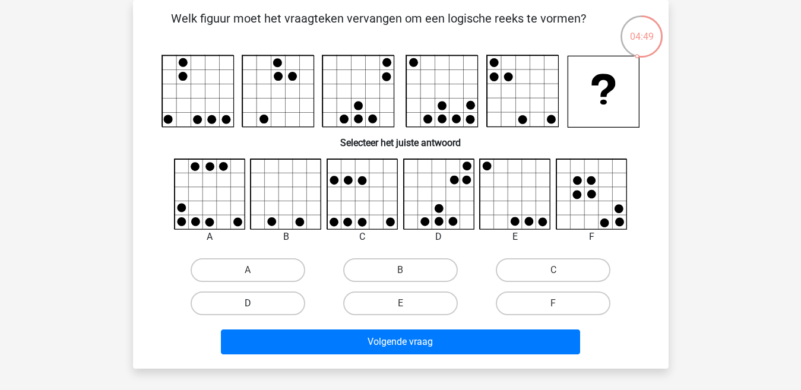
click at [264, 309] on label "D" at bounding box center [247, 303] width 115 height 24
click at [255, 309] on input "D" at bounding box center [251, 307] width 8 height 8
radio input "true"
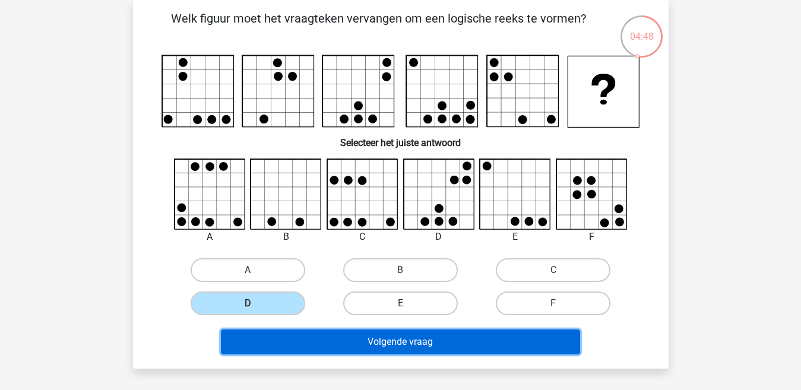
click at [289, 339] on button "Volgende vraag" at bounding box center [400, 341] width 359 height 25
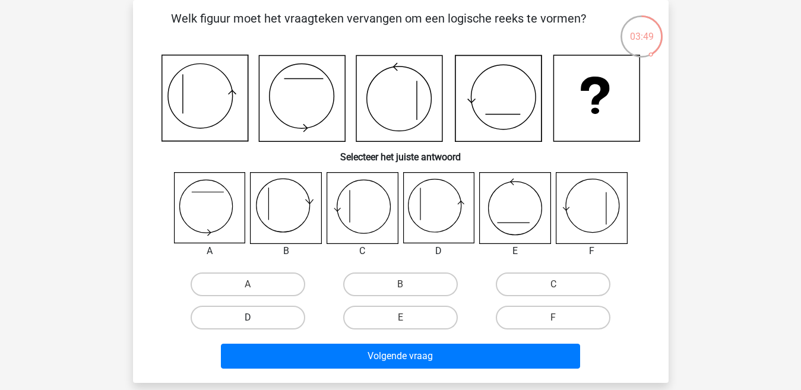
click at [283, 319] on label "D" at bounding box center [247, 318] width 115 height 24
click at [255, 319] on input "D" at bounding box center [251, 321] width 8 height 8
radio input "true"
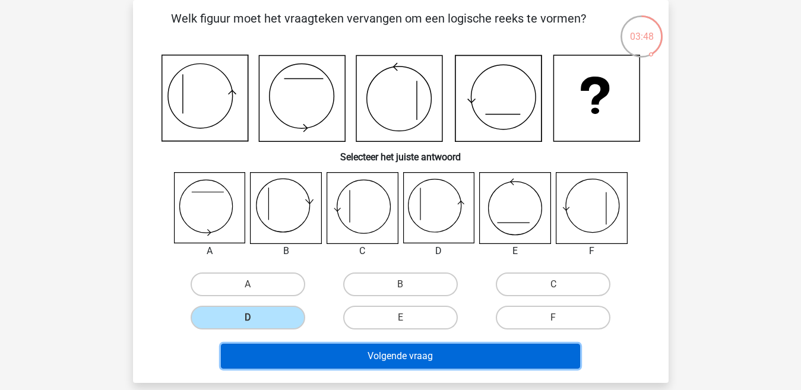
click at [321, 360] on button "Volgende vraag" at bounding box center [400, 356] width 359 height 25
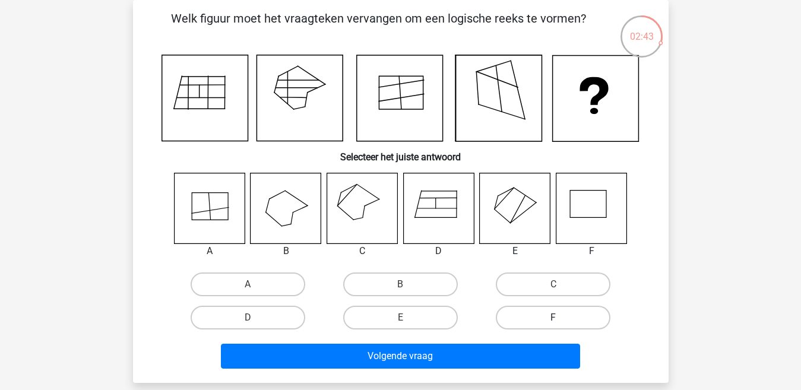
click at [544, 315] on label "F" at bounding box center [553, 318] width 115 height 24
click at [553, 317] on input "F" at bounding box center [557, 321] width 8 height 8
radio input "true"
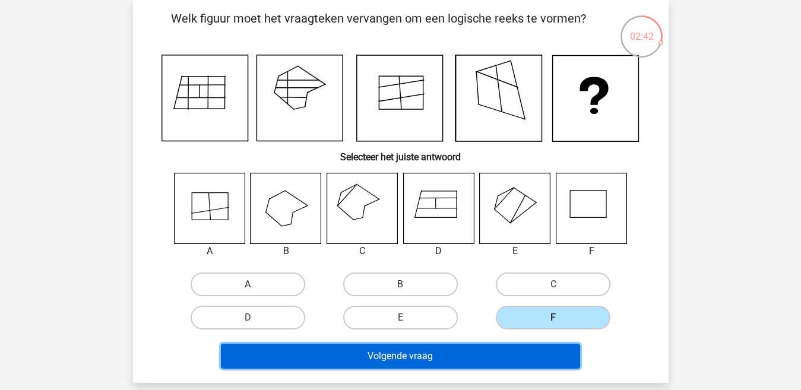
click at [503, 354] on button "Volgende vraag" at bounding box center [400, 356] width 359 height 25
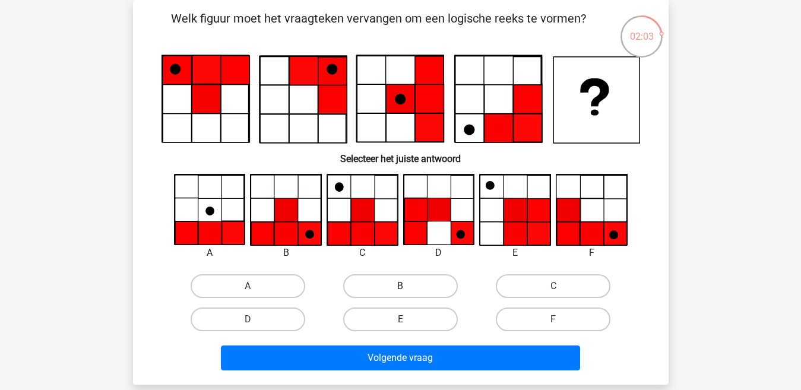
click at [389, 285] on label "B" at bounding box center [400, 286] width 115 height 24
click at [400, 286] on input "B" at bounding box center [404, 290] width 8 height 8
radio input "true"
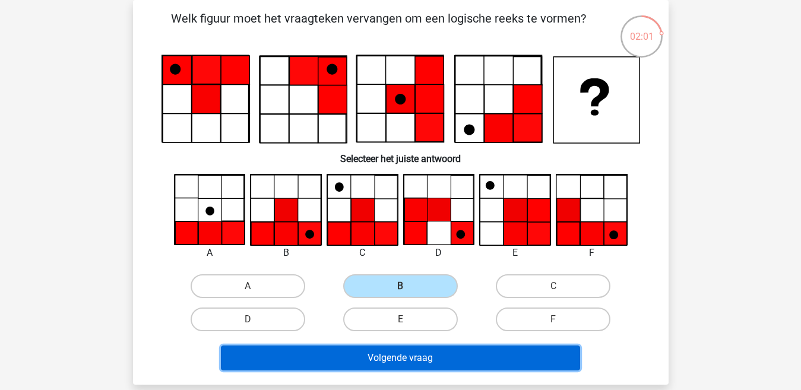
click at [380, 356] on button "Volgende vraag" at bounding box center [400, 357] width 359 height 25
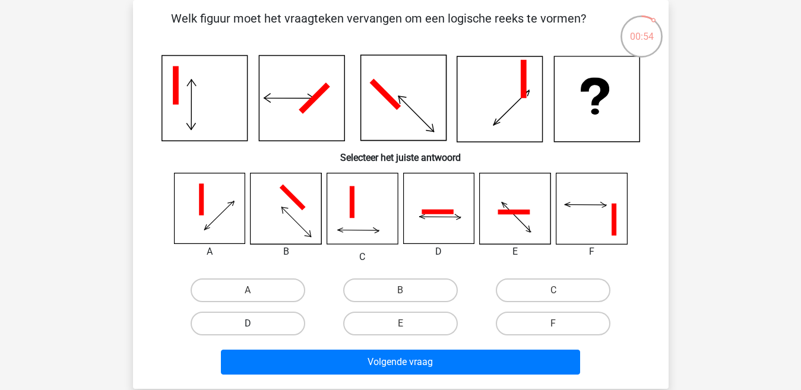
click at [252, 322] on label "D" at bounding box center [247, 324] width 115 height 24
click at [252, 323] on input "D" at bounding box center [251, 327] width 8 height 8
radio input "true"
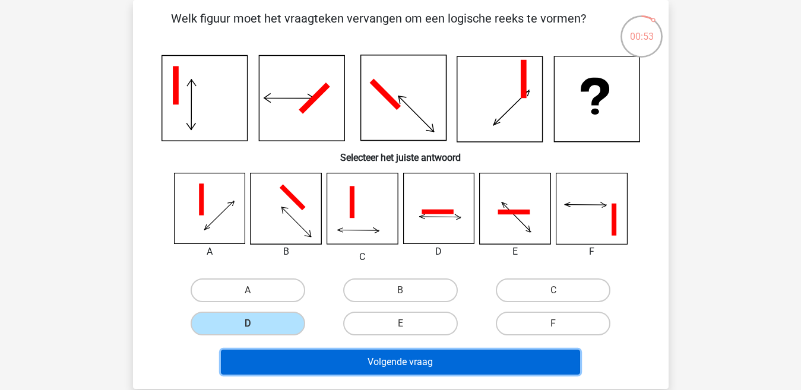
click at [277, 360] on button "Volgende vraag" at bounding box center [400, 362] width 359 height 25
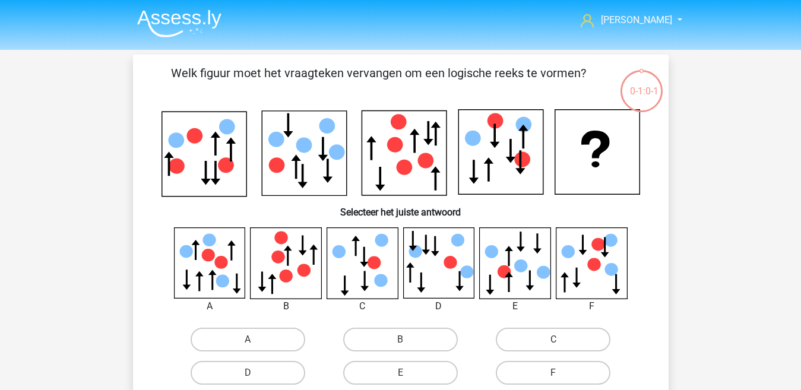
scroll to position [55, 0]
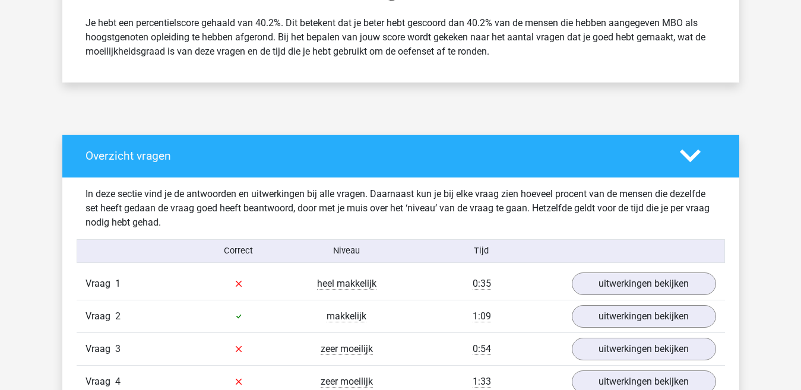
scroll to position [534, 0]
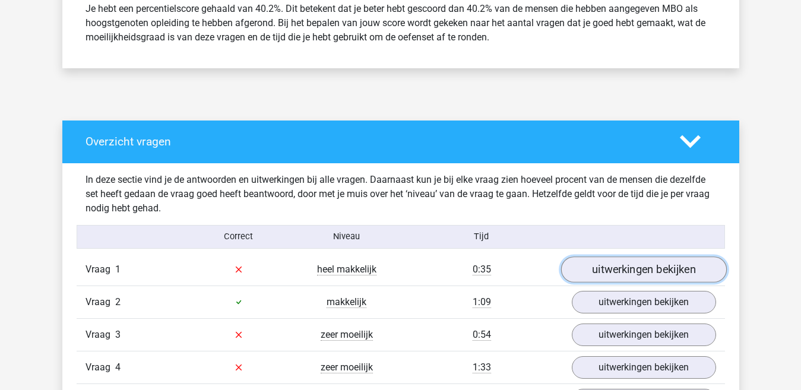
click at [619, 269] on link "uitwerkingen bekijken" at bounding box center [643, 269] width 166 height 26
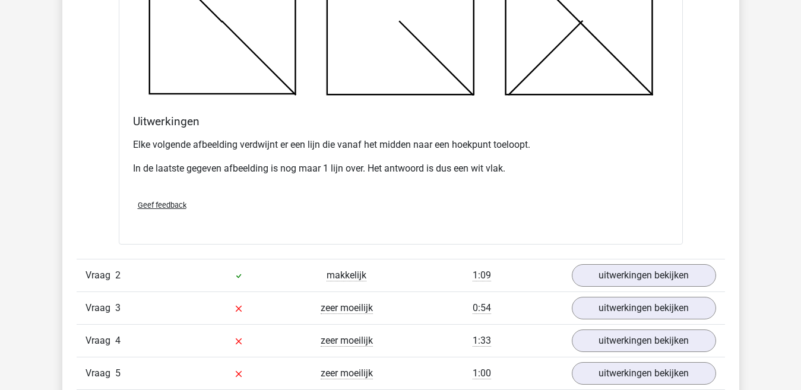
scroll to position [1246, 0]
click at [618, 280] on link "uitwerkingen bekijken" at bounding box center [643, 275] width 166 height 26
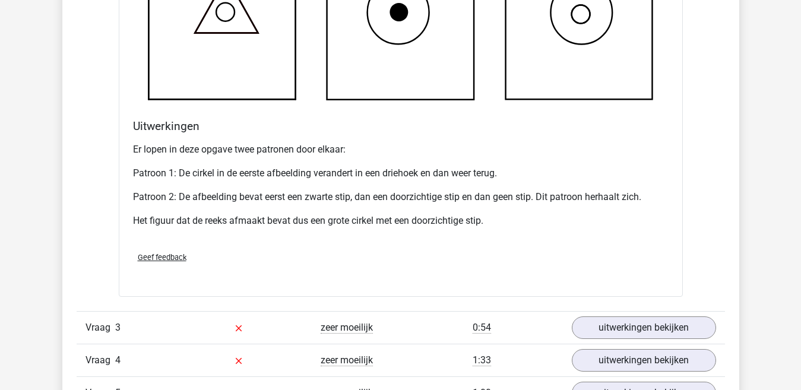
scroll to position [2018, 0]
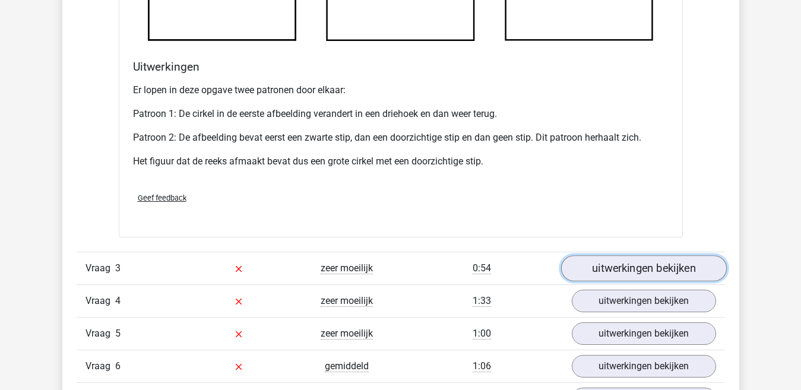
click at [620, 275] on link "uitwerkingen bekijken" at bounding box center [643, 268] width 166 height 26
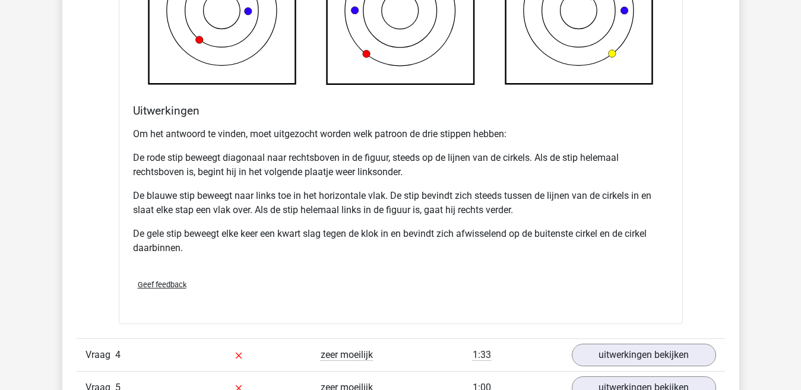
scroll to position [2789, 0]
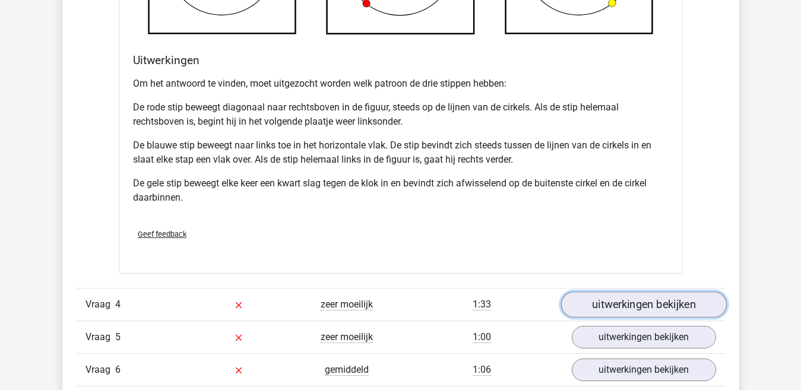
click at [642, 310] on link "uitwerkingen bekijken" at bounding box center [643, 304] width 166 height 26
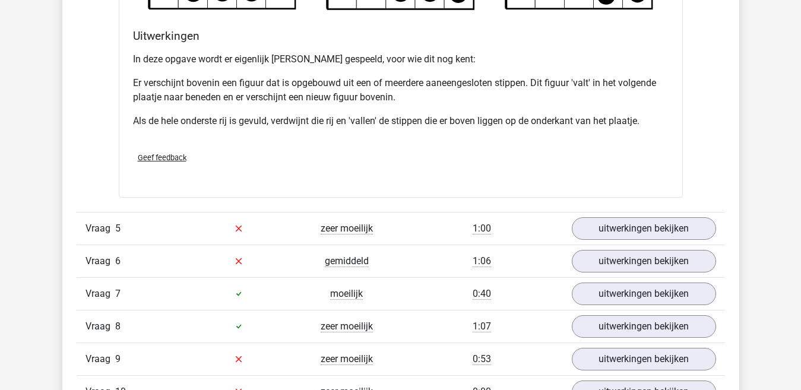
scroll to position [3620, 0]
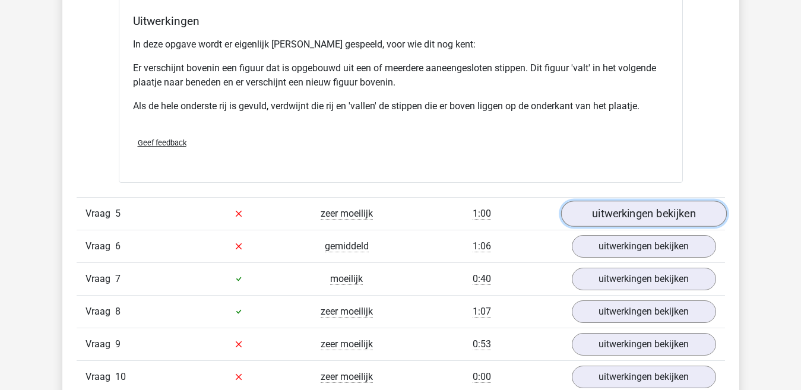
click at [636, 215] on link "uitwerkingen bekijken" at bounding box center [643, 214] width 166 height 26
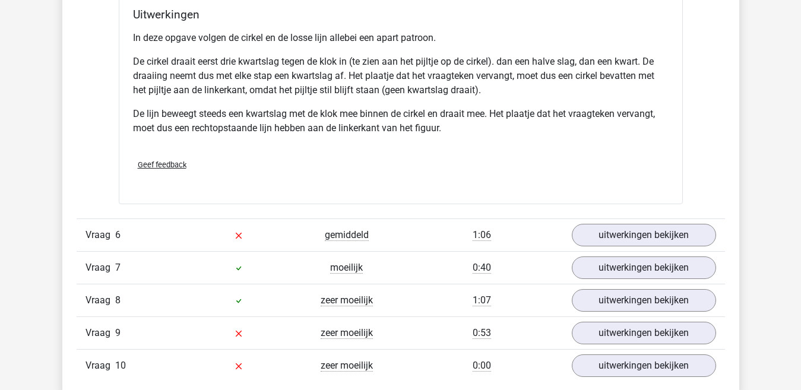
scroll to position [4391, 0]
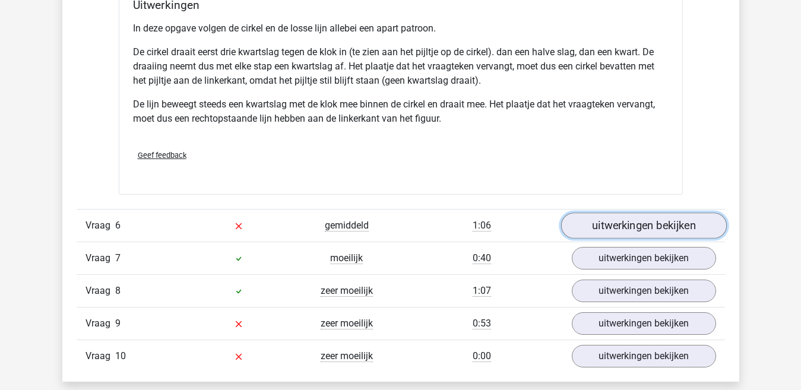
click at [649, 229] on link "uitwerkingen bekijken" at bounding box center [643, 225] width 166 height 26
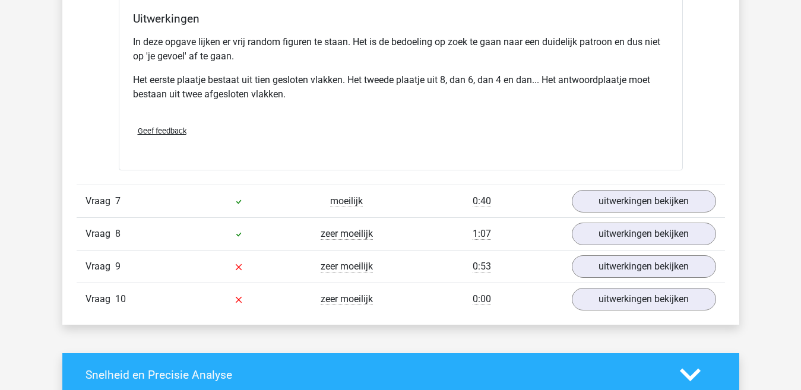
scroll to position [5163, 0]
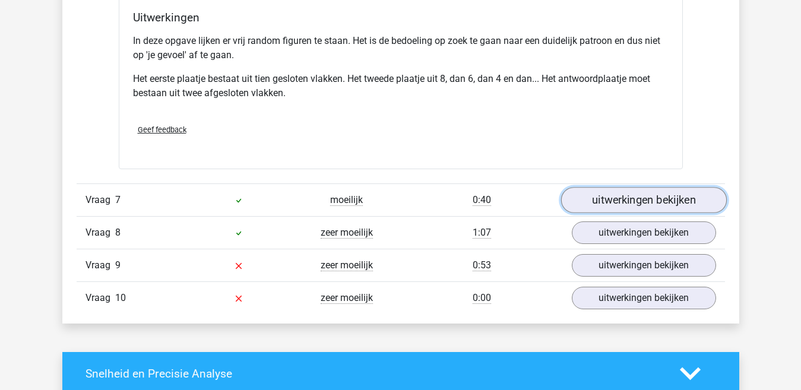
click at [634, 203] on link "uitwerkingen bekijken" at bounding box center [643, 201] width 166 height 26
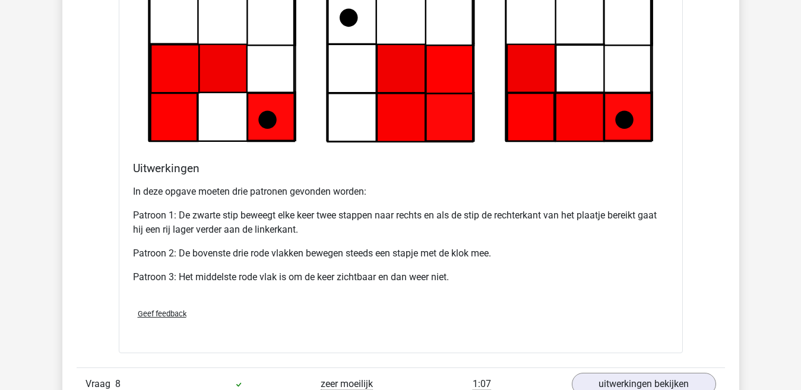
scroll to position [5875, 0]
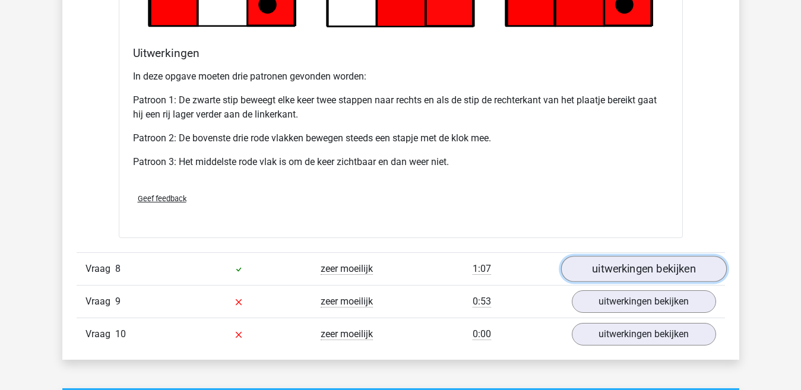
click at [637, 269] on link "uitwerkingen bekijken" at bounding box center [643, 269] width 166 height 26
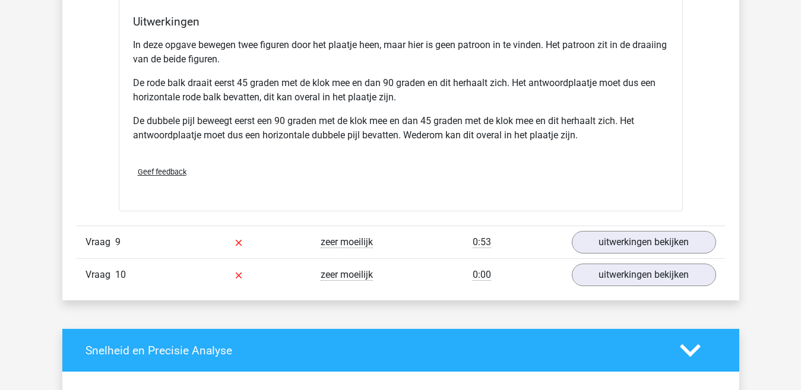
scroll to position [6706, 0]
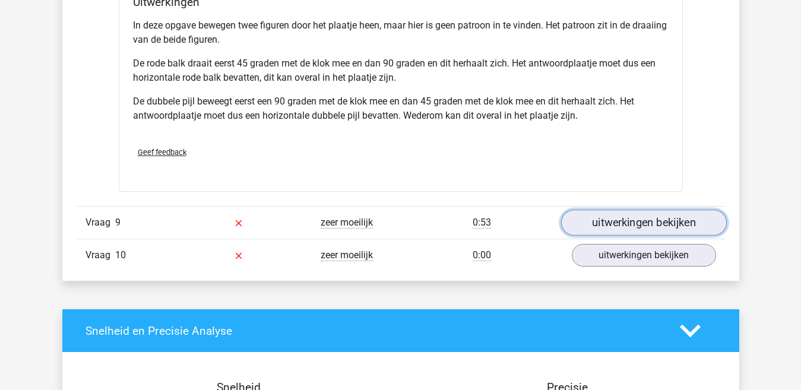
click at [647, 226] on link "uitwerkingen bekijken" at bounding box center [643, 222] width 166 height 26
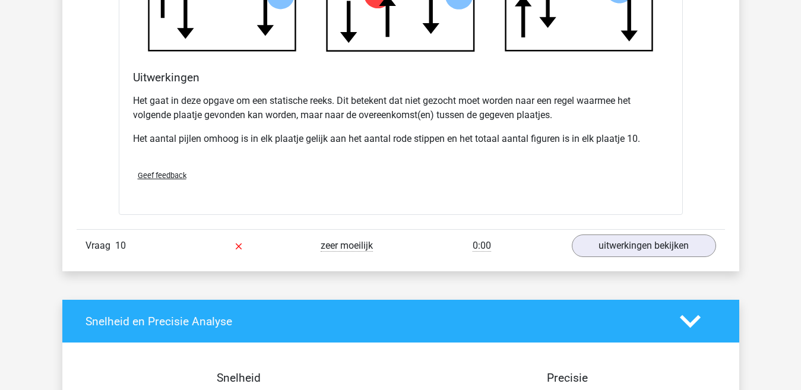
scroll to position [7477, 0]
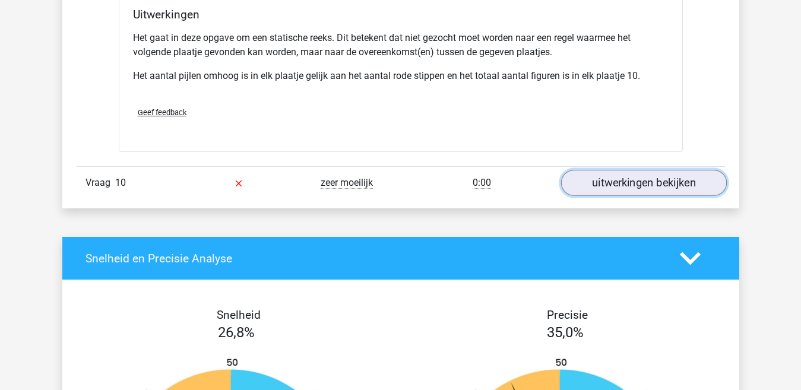
click at [648, 184] on link "uitwerkingen bekijken" at bounding box center [643, 183] width 166 height 26
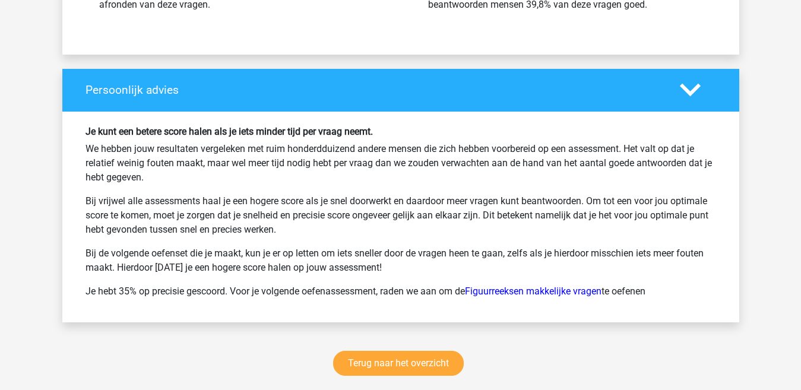
scroll to position [8842, 0]
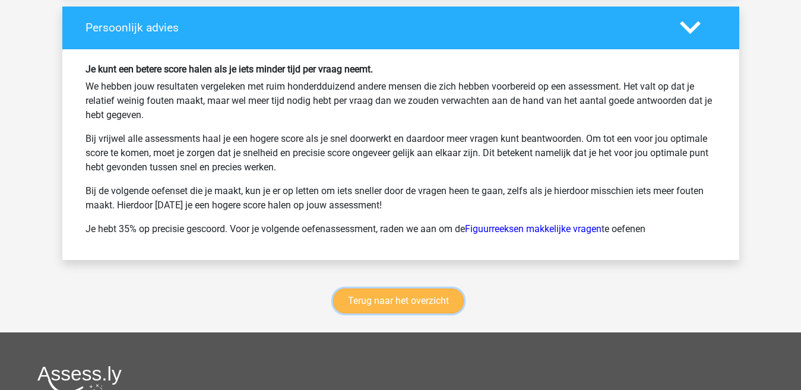
click at [440, 304] on link "Terug naar het overzicht" at bounding box center [398, 300] width 131 height 25
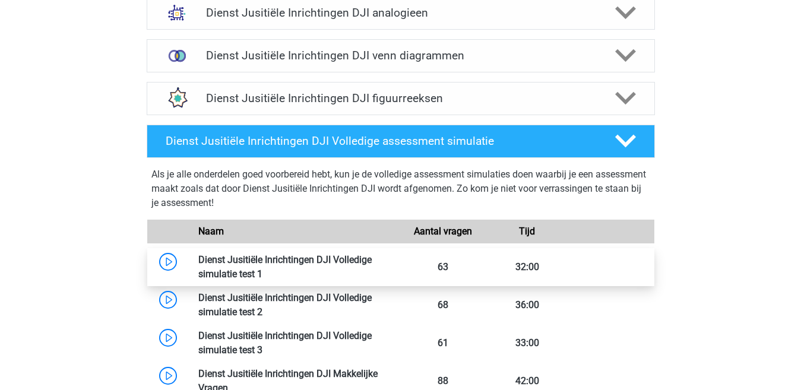
scroll to position [653, 0]
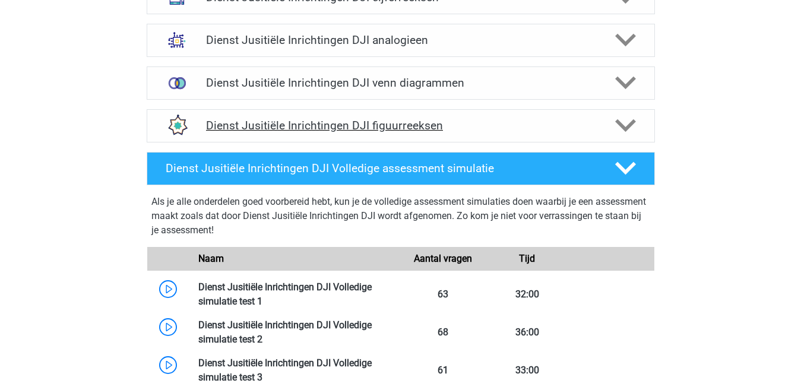
click at [500, 132] on h4 "Dienst Jusitiële Inrichtingen DJI figuurreeksen" at bounding box center [400, 126] width 389 height 14
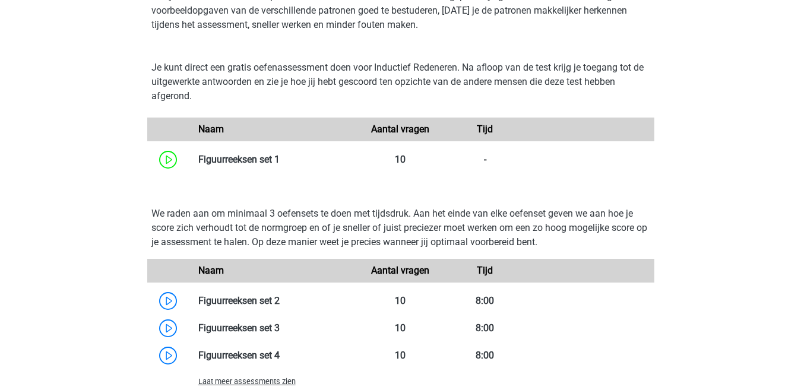
scroll to position [890, 0]
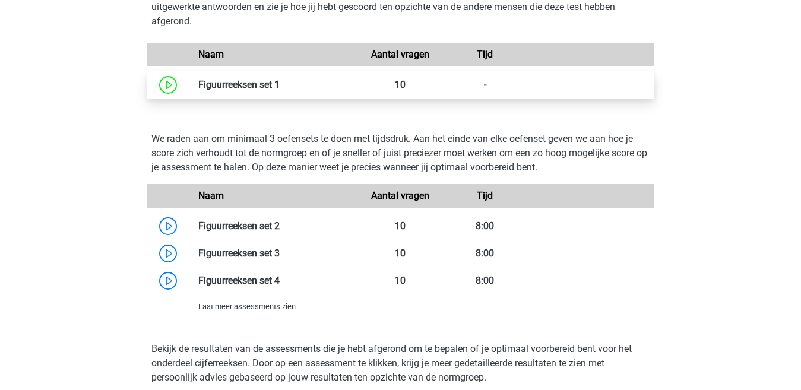
click at [280, 85] on link at bounding box center [280, 84] width 0 height 11
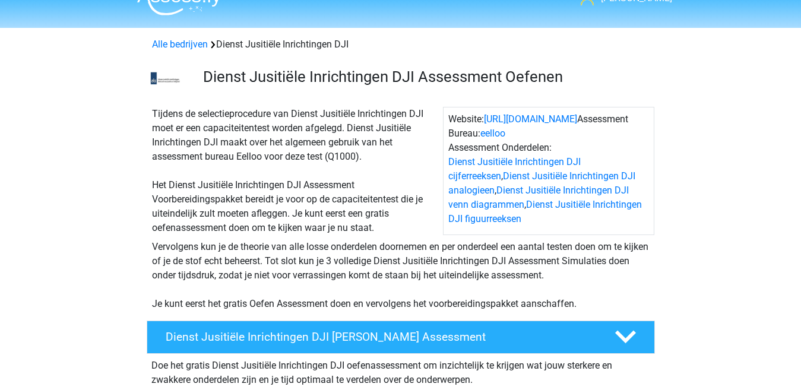
scroll to position [0, 0]
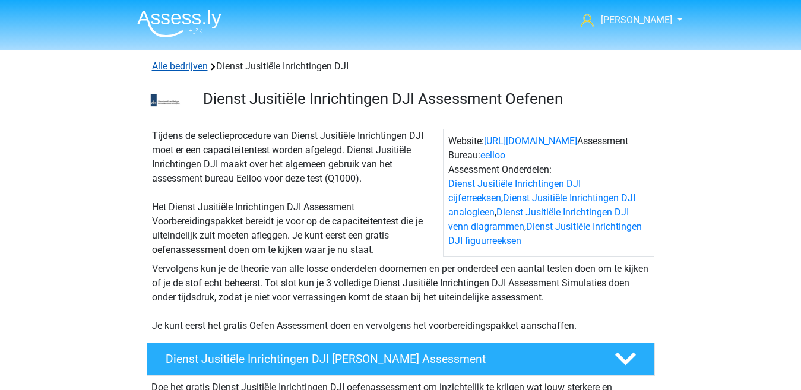
click at [186, 65] on link "Alle bedrijven" at bounding box center [180, 66] width 56 height 11
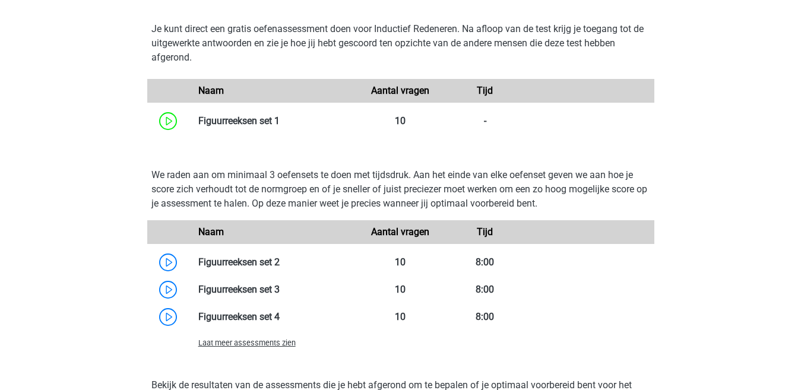
scroll to position [950, 0]
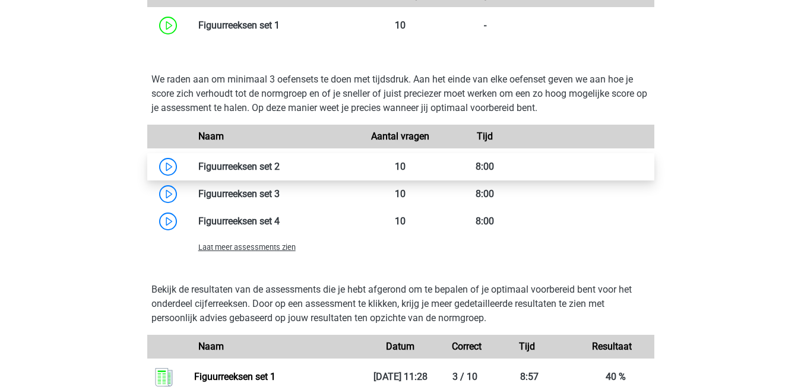
click at [280, 167] on link at bounding box center [280, 166] width 0 height 11
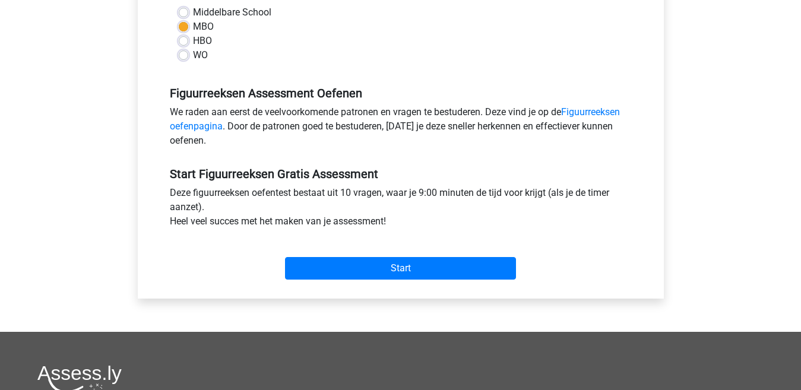
scroll to position [297, 0]
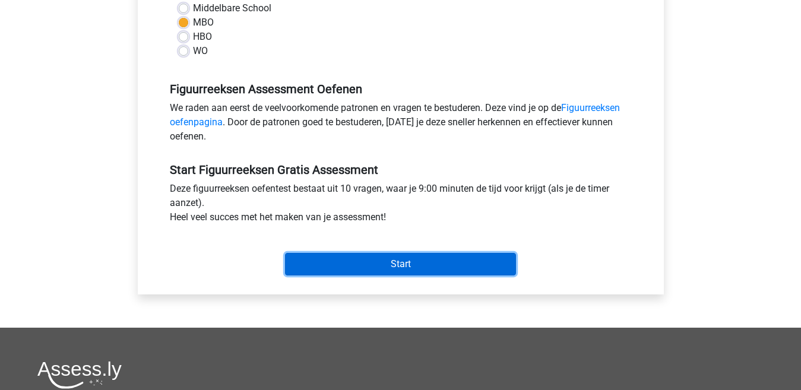
click at [393, 263] on input "Start" at bounding box center [400, 264] width 231 height 23
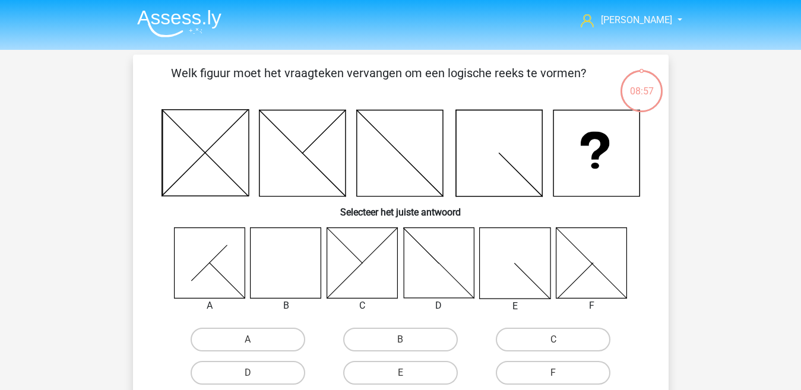
scroll to position [59, 0]
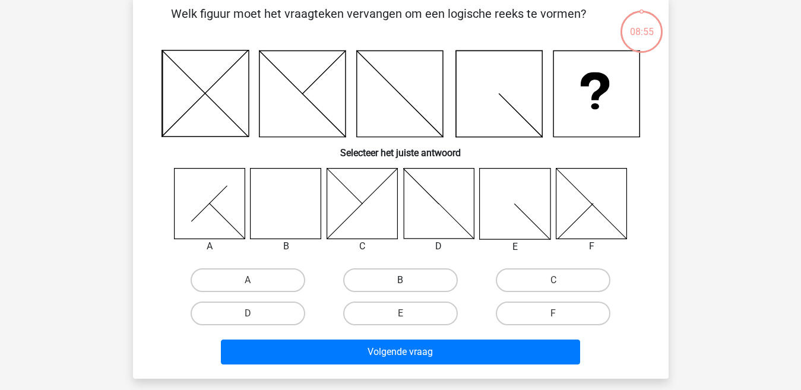
click at [384, 285] on label "B" at bounding box center [400, 280] width 115 height 24
click at [400, 285] on input "B" at bounding box center [404, 284] width 8 height 8
radio input "true"
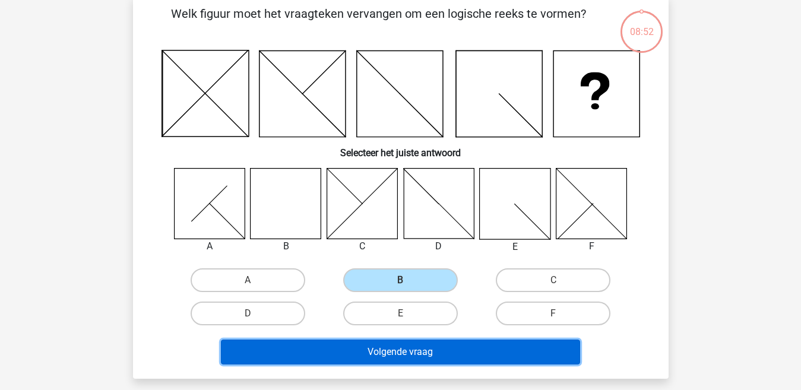
click at [405, 355] on button "Volgende vraag" at bounding box center [400, 351] width 359 height 25
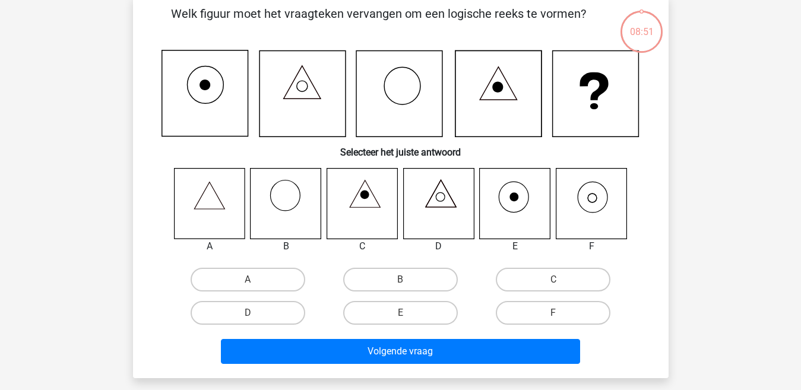
scroll to position [55, 0]
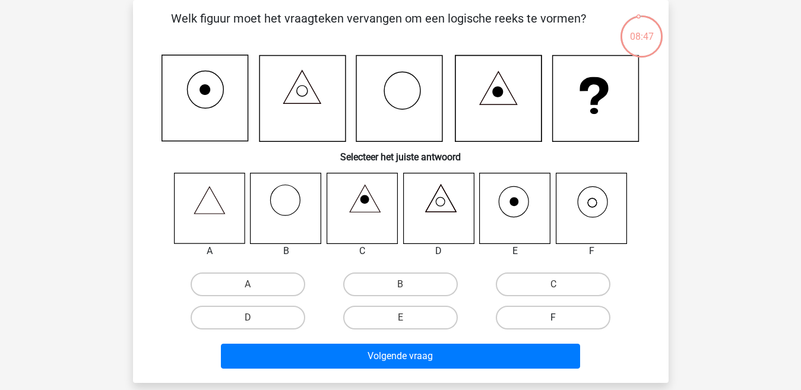
click at [522, 314] on label "F" at bounding box center [553, 318] width 115 height 24
click at [553, 317] on input "F" at bounding box center [557, 321] width 8 height 8
radio input "true"
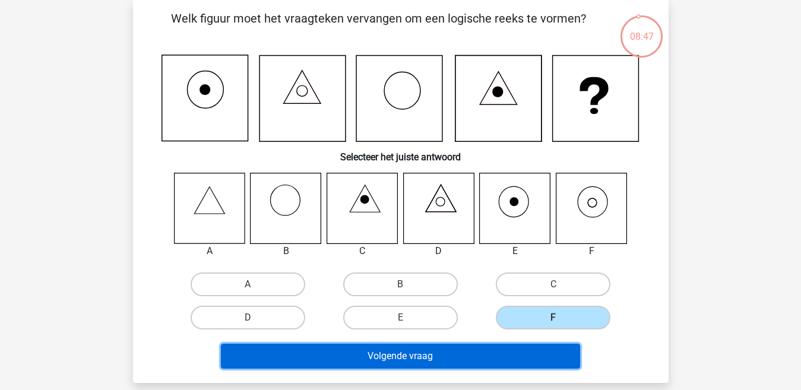
click at [481, 358] on button "Volgende vraag" at bounding box center [400, 356] width 359 height 25
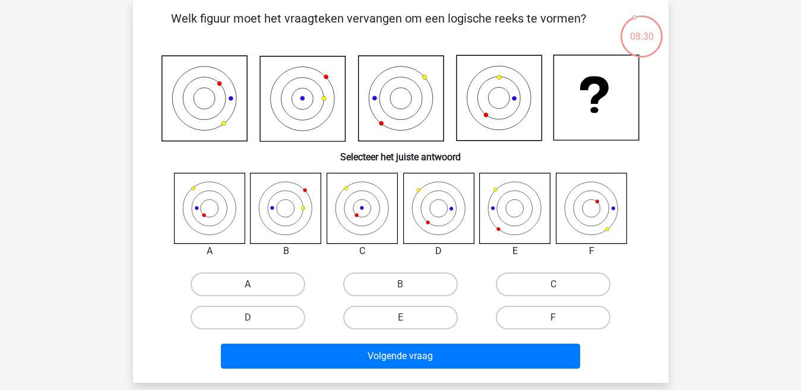
click at [256, 284] on label "A" at bounding box center [247, 284] width 115 height 24
click at [255, 284] on input "A" at bounding box center [251, 288] width 8 height 8
radio input "true"
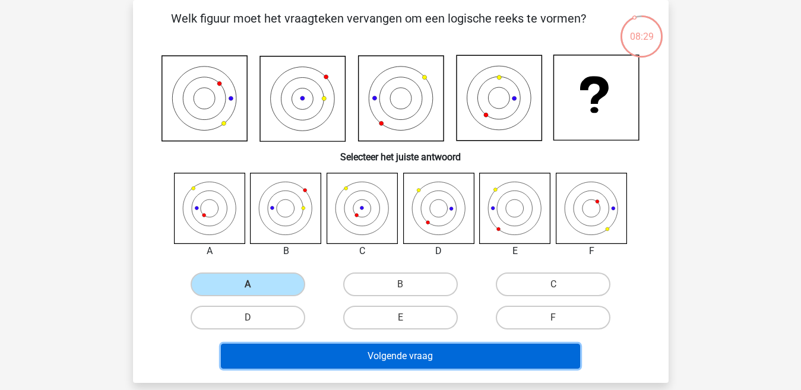
click at [325, 359] on button "Volgende vraag" at bounding box center [400, 356] width 359 height 25
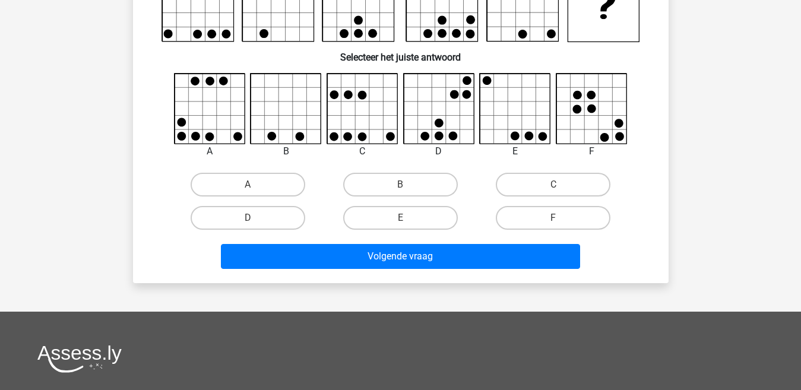
scroll to position [0, 0]
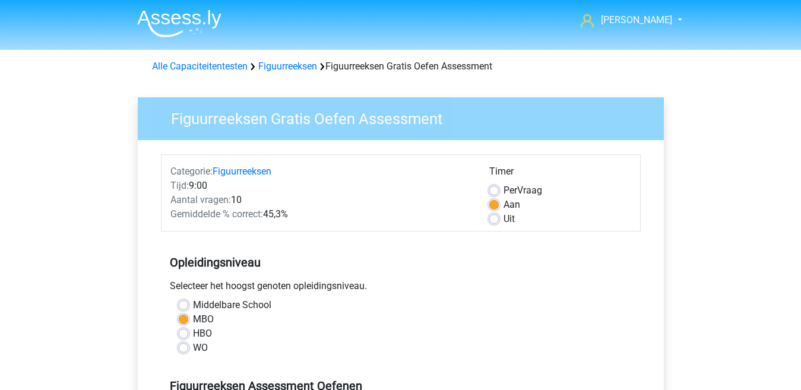
scroll to position [297, 0]
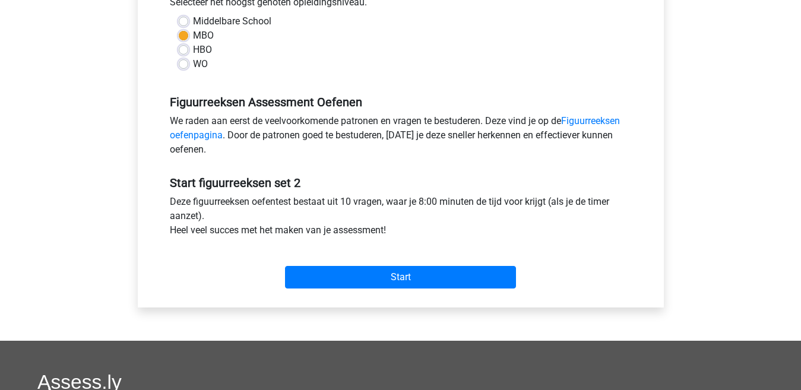
scroll to position [297, 0]
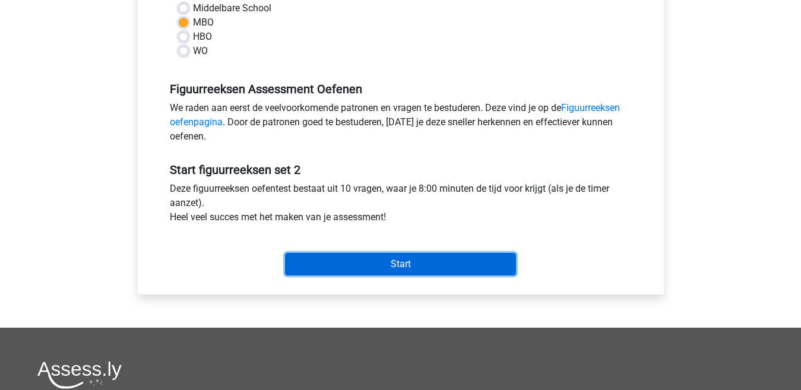
click at [374, 266] on input "Start" at bounding box center [400, 264] width 231 height 23
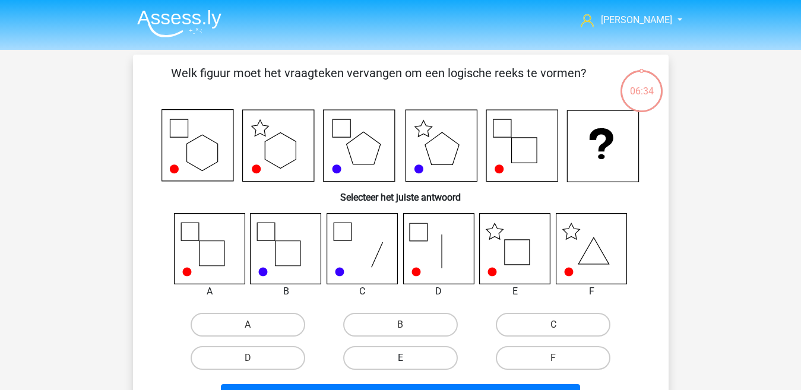
click at [377, 358] on label "E" at bounding box center [400, 358] width 115 height 24
click at [400, 358] on input "E" at bounding box center [404, 362] width 8 height 8
radio input "true"
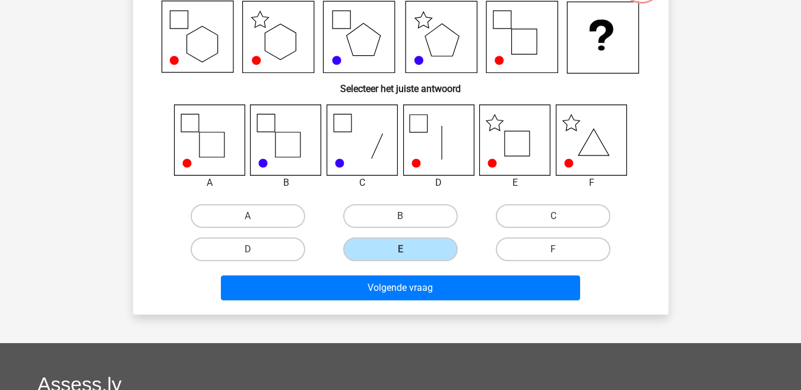
scroll to position [119, 0]
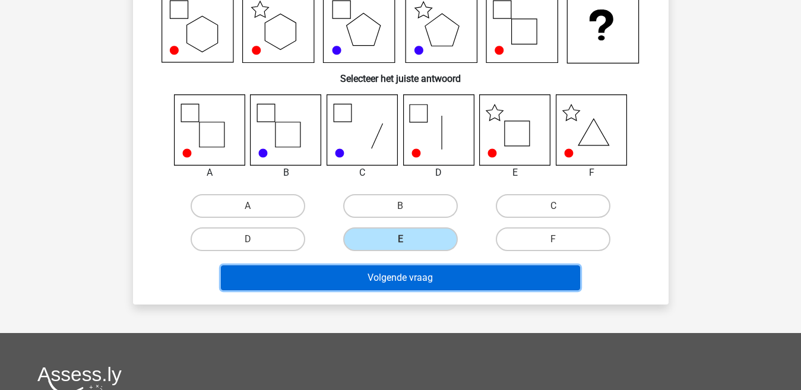
click at [367, 281] on button "Volgende vraag" at bounding box center [400, 277] width 359 height 25
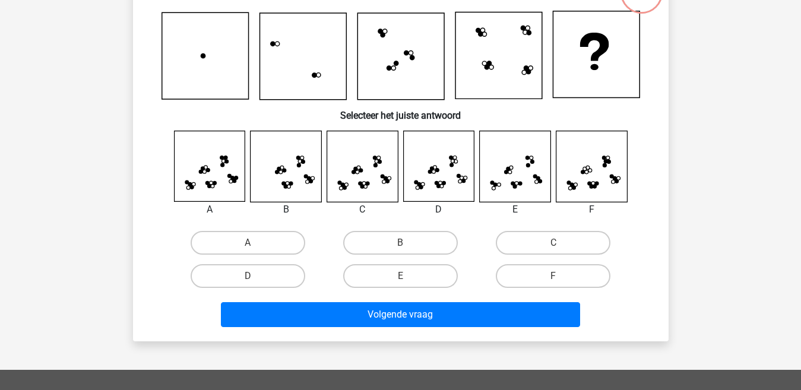
scroll to position [55, 0]
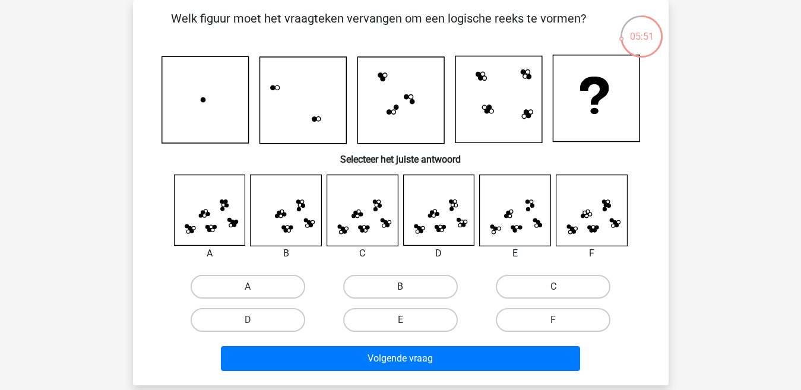
click at [365, 290] on label "B" at bounding box center [400, 287] width 115 height 24
click at [400, 290] on input "B" at bounding box center [404, 291] width 8 height 8
radio input "true"
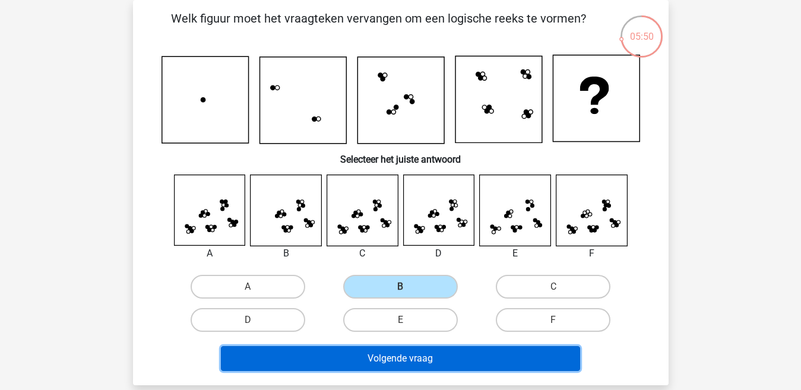
click at [359, 361] on button "Volgende vraag" at bounding box center [400, 358] width 359 height 25
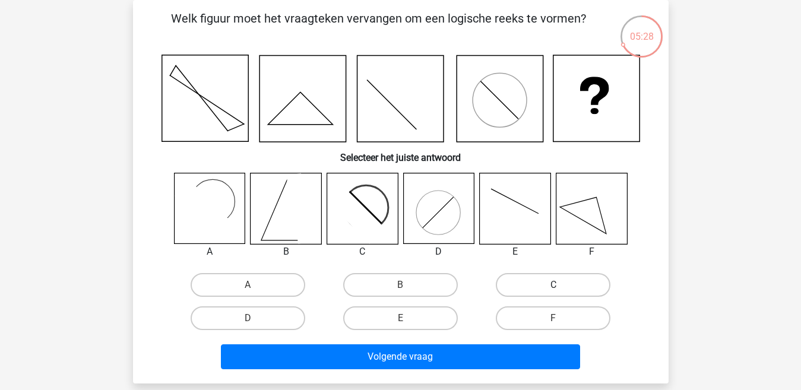
click at [527, 285] on label "C" at bounding box center [553, 285] width 115 height 24
click at [553, 285] on input "C" at bounding box center [557, 289] width 8 height 8
radio input "true"
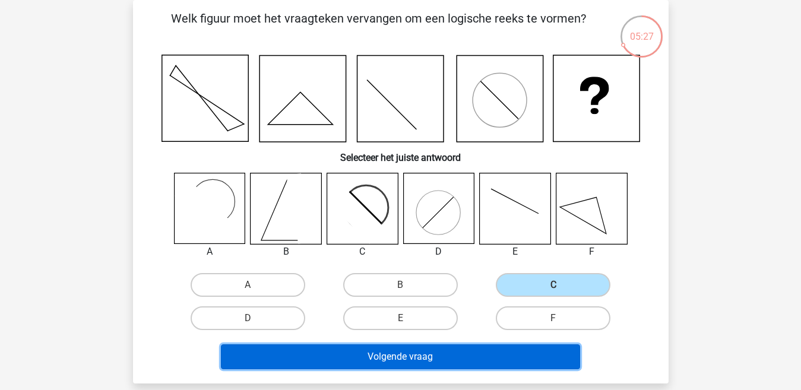
click at [433, 355] on button "Volgende vraag" at bounding box center [400, 356] width 359 height 25
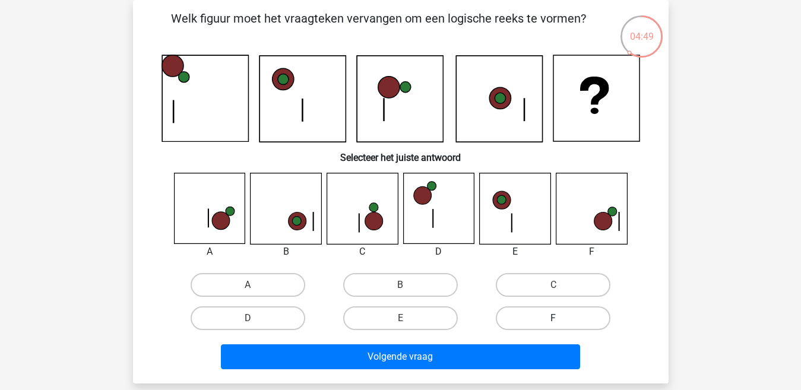
click at [542, 316] on label "F" at bounding box center [553, 318] width 115 height 24
click at [553, 318] on input "F" at bounding box center [557, 322] width 8 height 8
radio input "true"
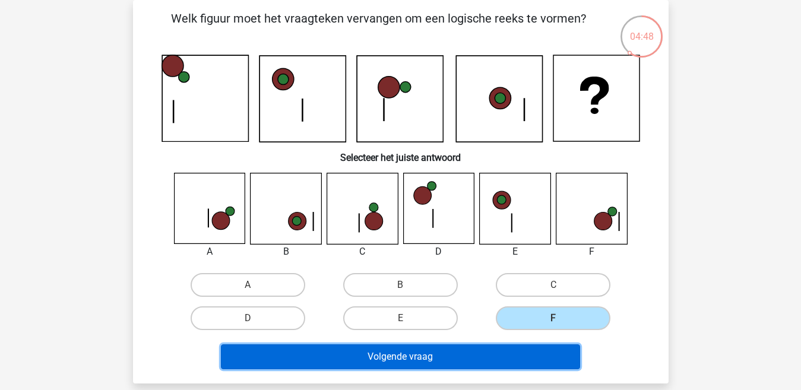
click at [478, 356] on button "Volgende vraag" at bounding box center [400, 356] width 359 height 25
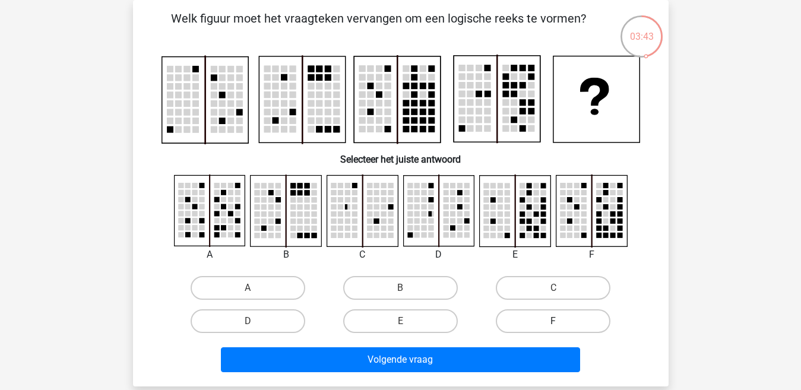
click at [536, 321] on label "F" at bounding box center [553, 321] width 115 height 24
click at [553, 321] on input "F" at bounding box center [557, 325] width 8 height 8
radio input "true"
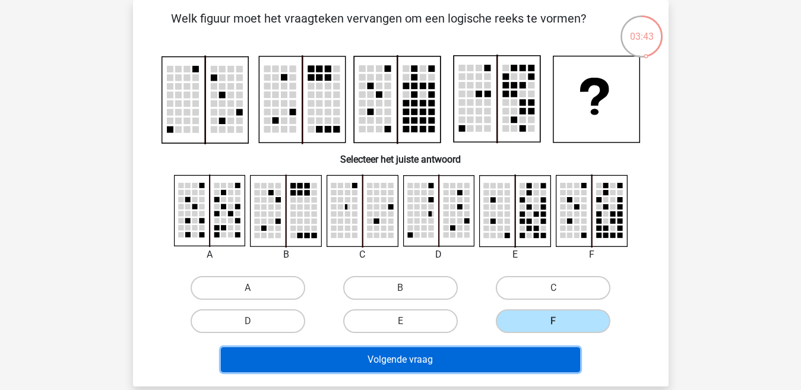
click at [449, 359] on button "Volgende vraag" at bounding box center [400, 359] width 359 height 25
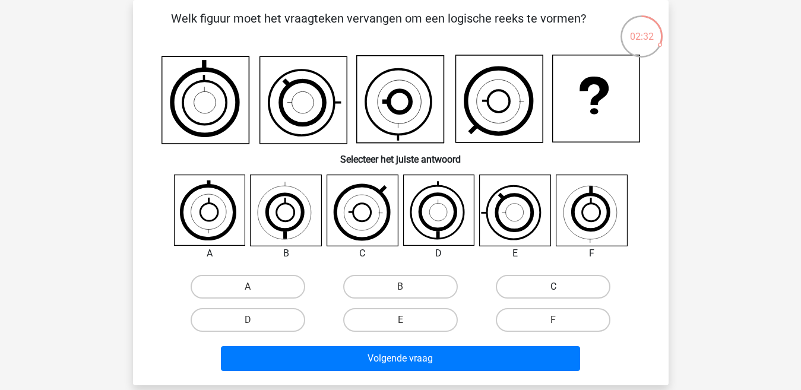
drag, startPoint x: 528, startPoint y: 286, endPoint x: 522, endPoint y: 288, distance: 6.9
click at [522, 288] on label "C" at bounding box center [553, 287] width 115 height 24
click at [553, 288] on input "C" at bounding box center [557, 291] width 8 height 8
radio input "true"
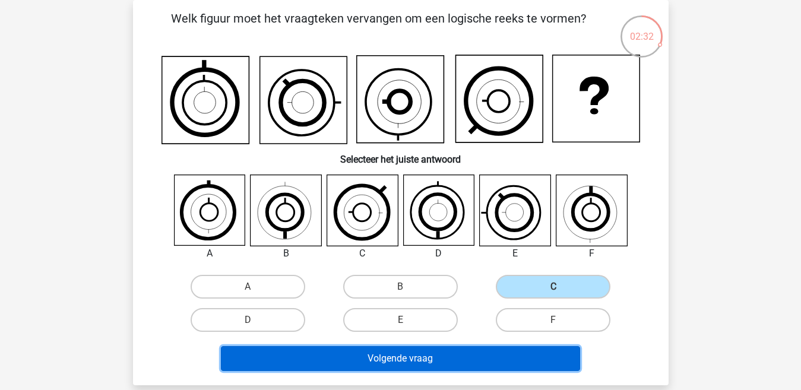
click at [427, 361] on button "Volgende vraag" at bounding box center [400, 358] width 359 height 25
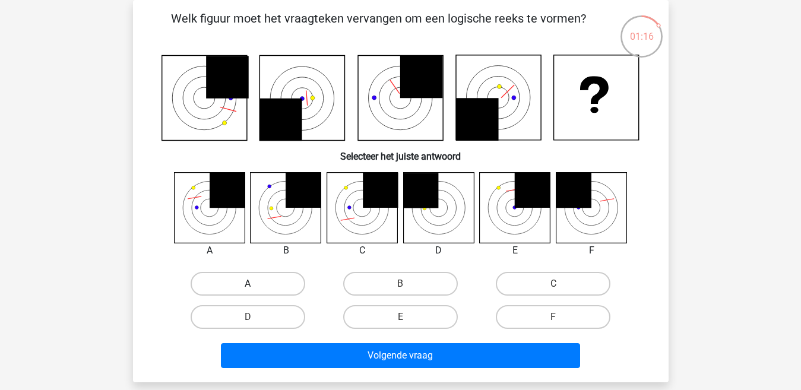
click at [277, 286] on label "A" at bounding box center [247, 284] width 115 height 24
click at [255, 286] on input "A" at bounding box center [251, 288] width 8 height 8
radio input "true"
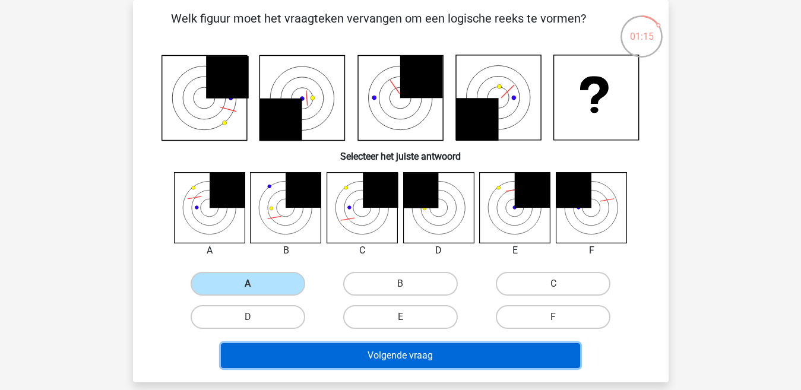
click at [294, 361] on button "Volgende vraag" at bounding box center [400, 355] width 359 height 25
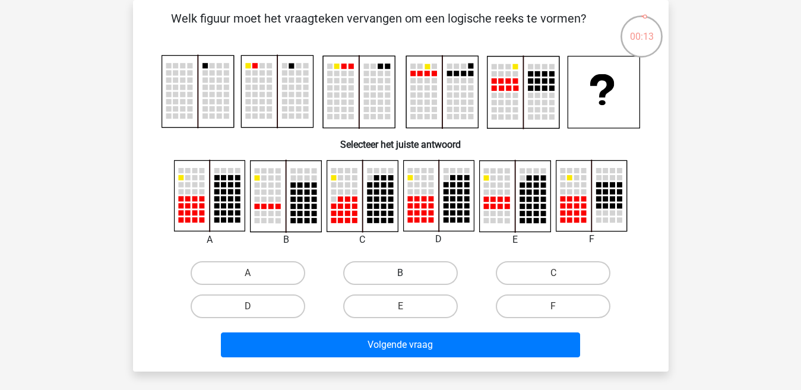
click at [369, 275] on label "B" at bounding box center [400, 273] width 115 height 24
click at [400, 275] on input "B" at bounding box center [404, 277] width 8 height 8
radio input "true"
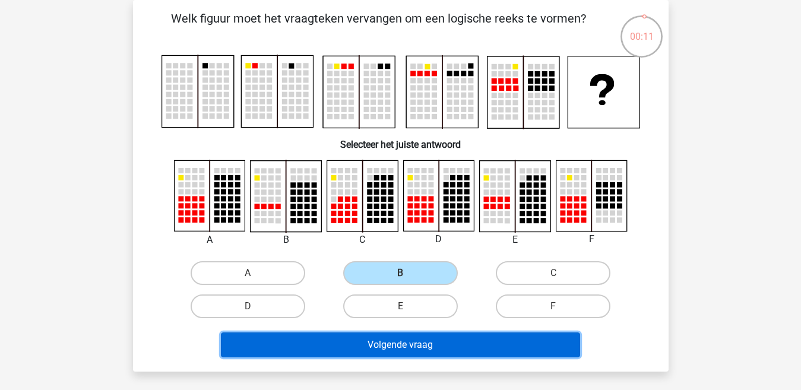
click at [363, 344] on button "Volgende vraag" at bounding box center [400, 344] width 359 height 25
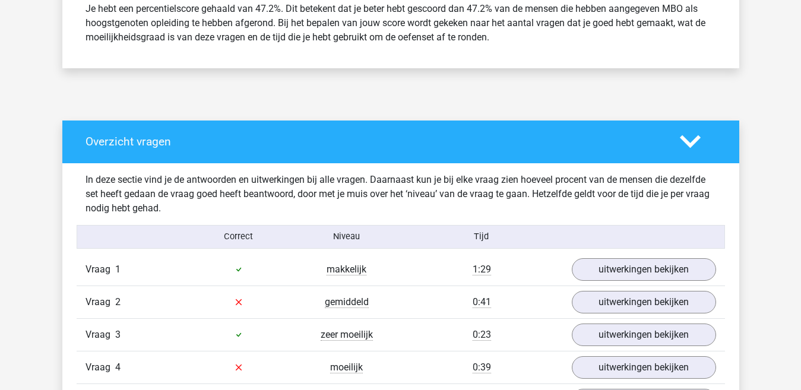
scroll to position [593, 0]
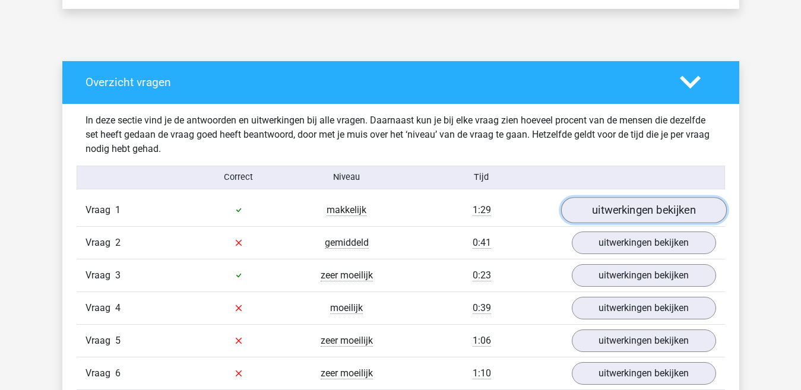
click at [645, 209] on link "uitwerkingen bekijken" at bounding box center [643, 210] width 166 height 26
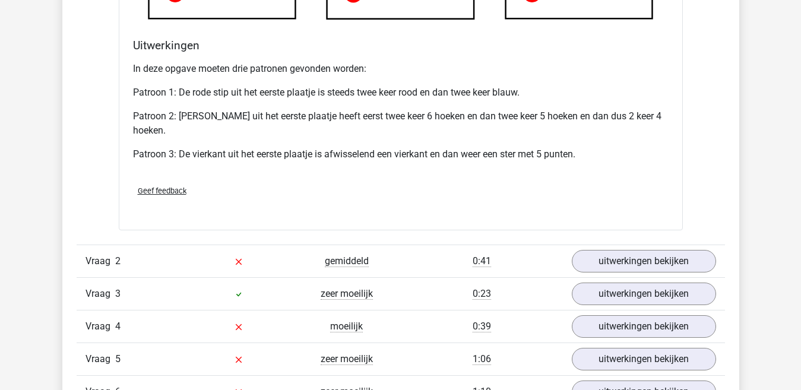
scroll to position [1365, 0]
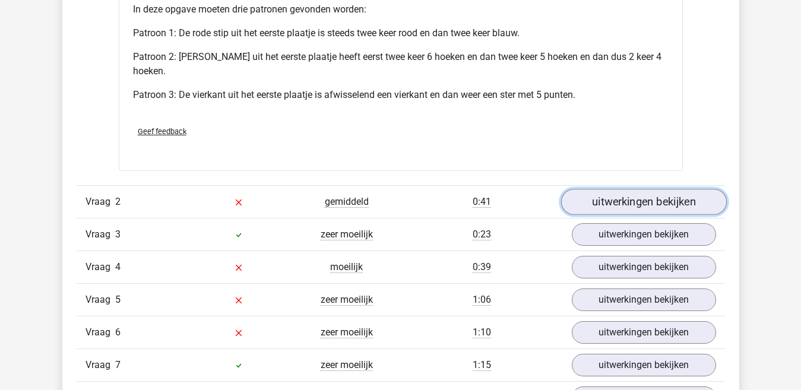
click at [604, 204] on link "uitwerkingen bekijken" at bounding box center [643, 202] width 166 height 26
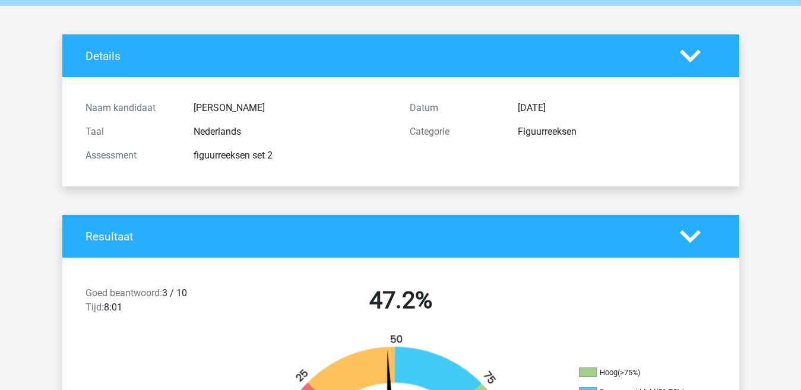
scroll to position [0, 0]
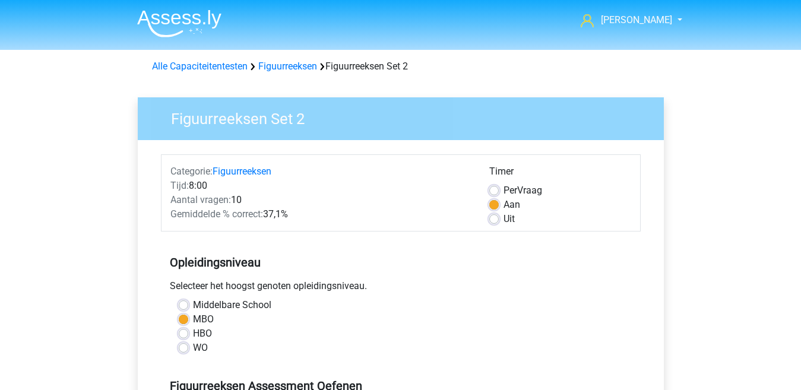
scroll to position [297, 0]
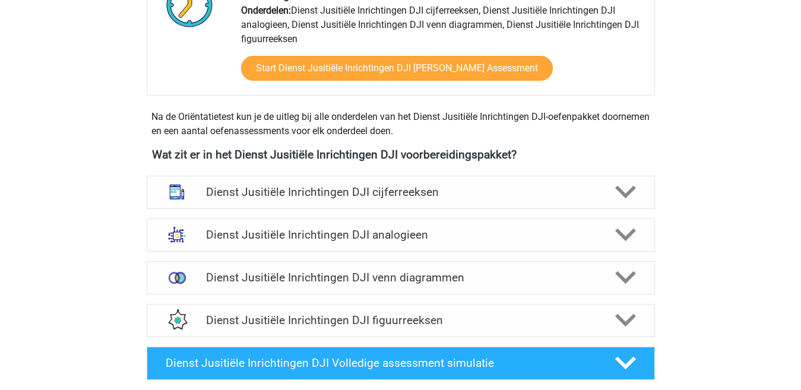
scroll to position [475, 0]
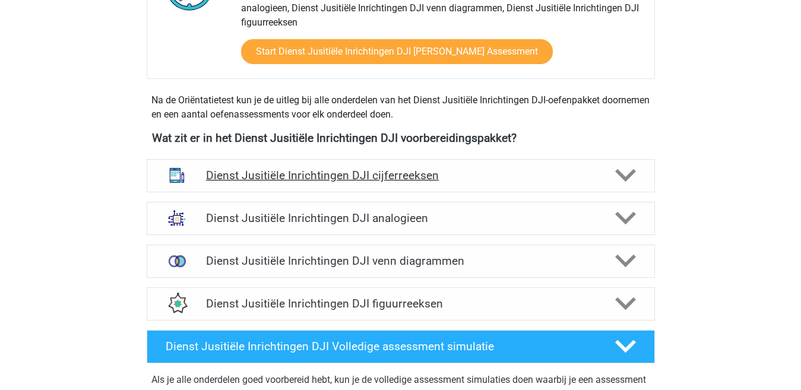
click at [418, 177] on h4 "Dienst Jusitiële Inrichtingen DJI cijferreeksen" at bounding box center [400, 176] width 389 height 14
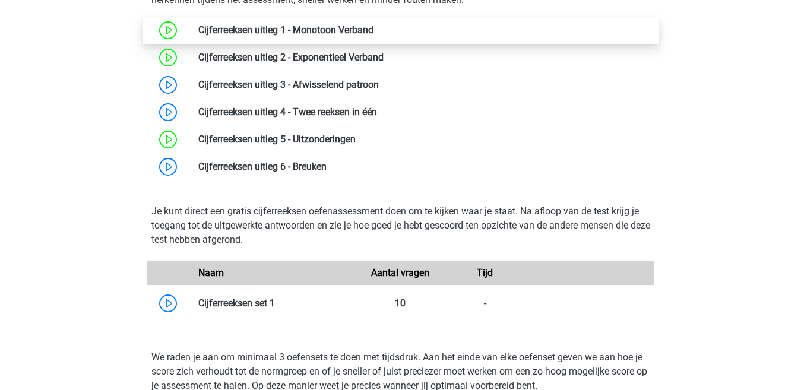
scroll to position [771, 0]
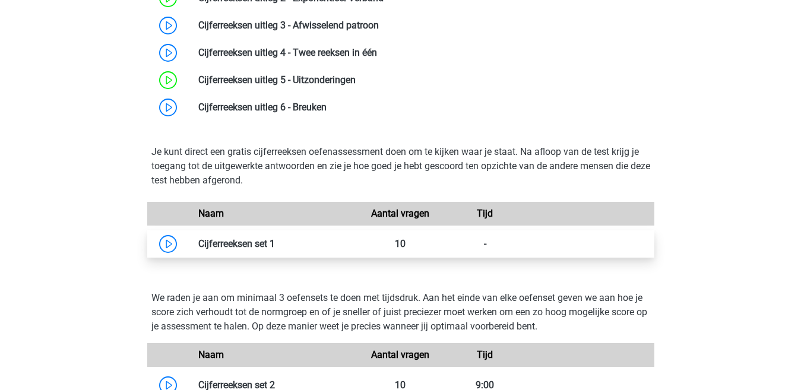
click at [275, 244] on link at bounding box center [275, 243] width 0 height 11
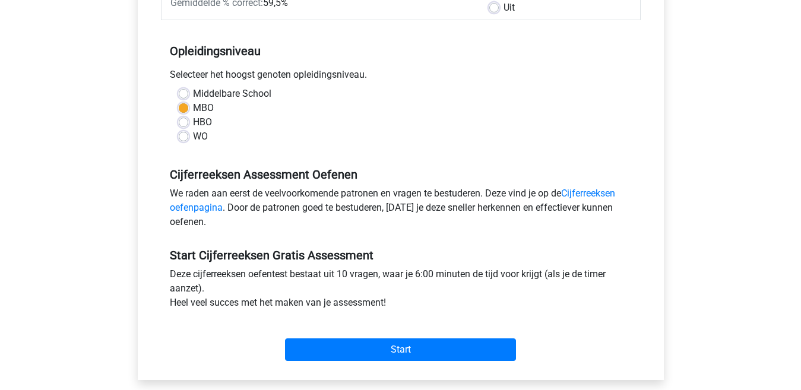
scroll to position [297, 0]
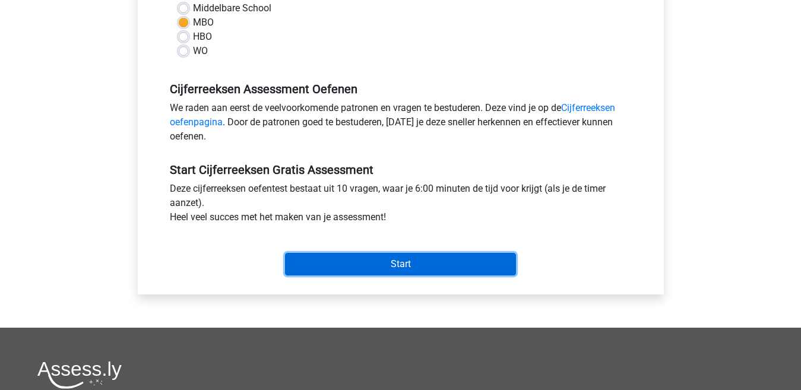
click at [347, 265] on input "Start" at bounding box center [400, 264] width 231 height 23
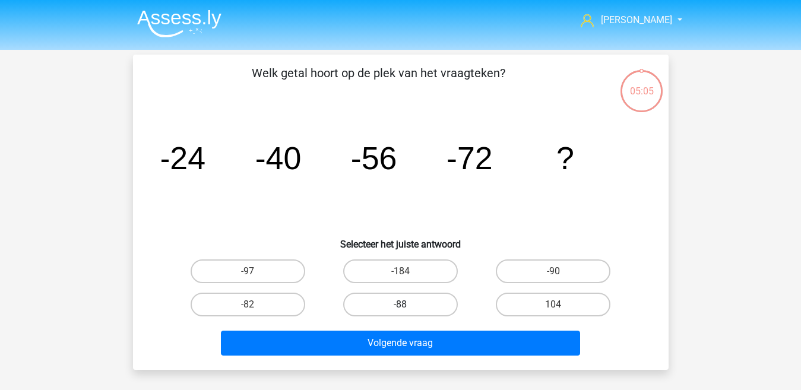
click at [395, 304] on label "-88" at bounding box center [400, 305] width 115 height 24
click at [400, 304] on input "-88" at bounding box center [404, 308] width 8 height 8
radio input "true"
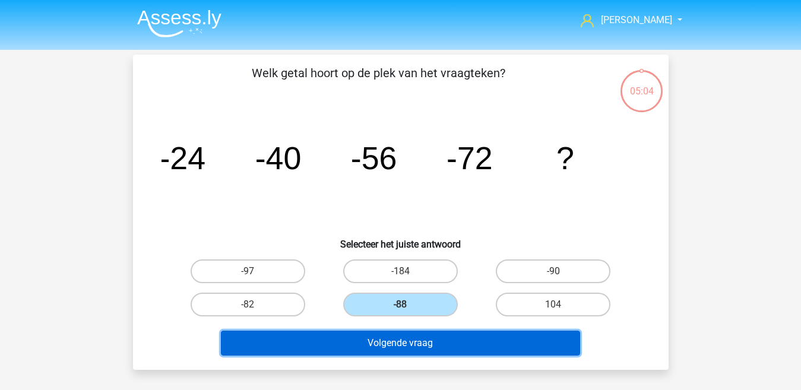
click at [409, 341] on button "Volgende vraag" at bounding box center [400, 343] width 359 height 25
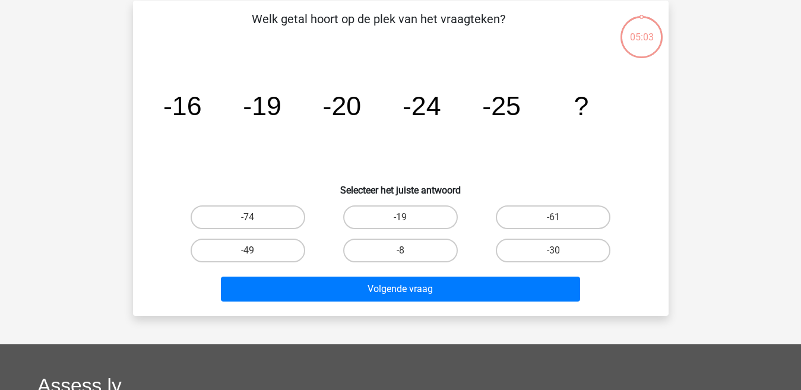
scroll to position [55, 0]
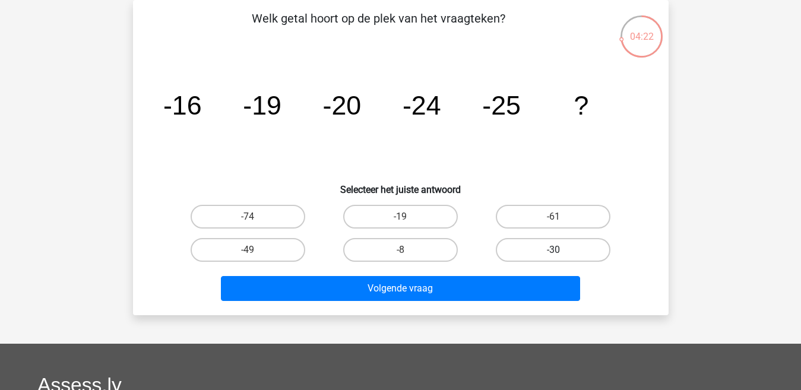
click at [526, 250] on label "-30" at bounding box center [553, 250] width 115 height 24
click at [553, 250] on input "-30" at bounding box center [557, 254] width 8 height 8
radio input "true"
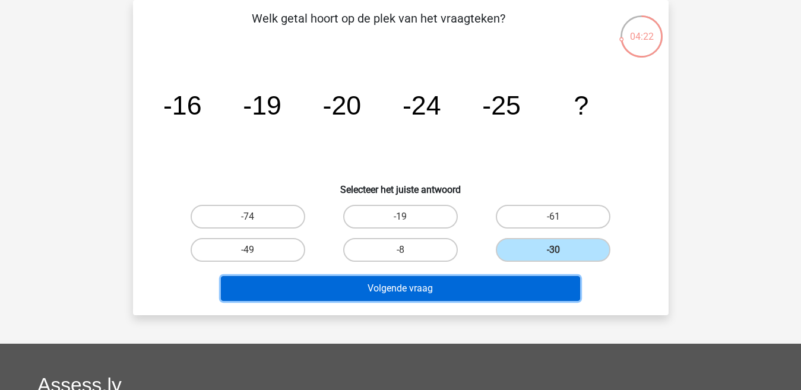
click at [494, 288] on button "Volgende vraag" at bounding box center [400, 288] width 359 height 25
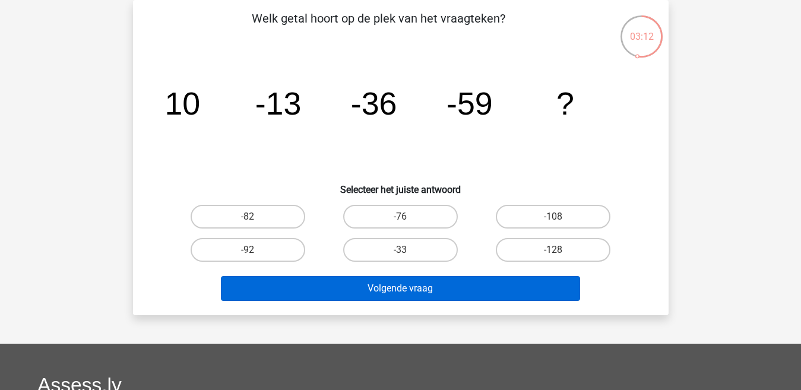
drag, startPoint x: 242, startPoint y: 250, endPoint x: 303, endPoint y: 283, distance: 69.6
click at [244, 252] on label "-92" at bounding box center [247, 250] width 115 height 24
click at [247, 252] on input "-92" at bounding box center [251, 254] width 8 height 8
radio input "true"
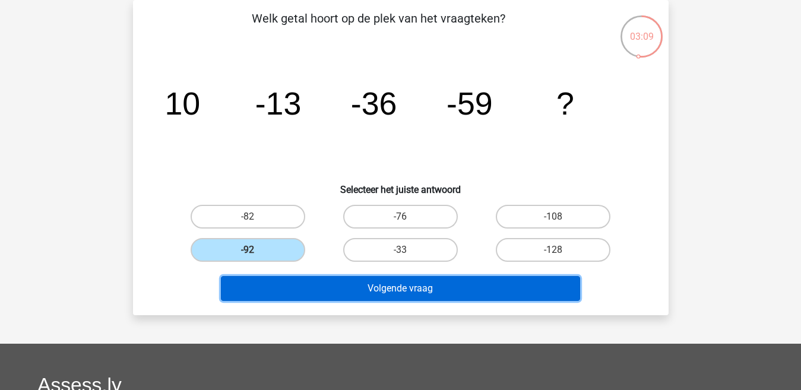
click at [338, 296] on button "Volgende vraag" at bounding box center [400, 288] width 359 height 25
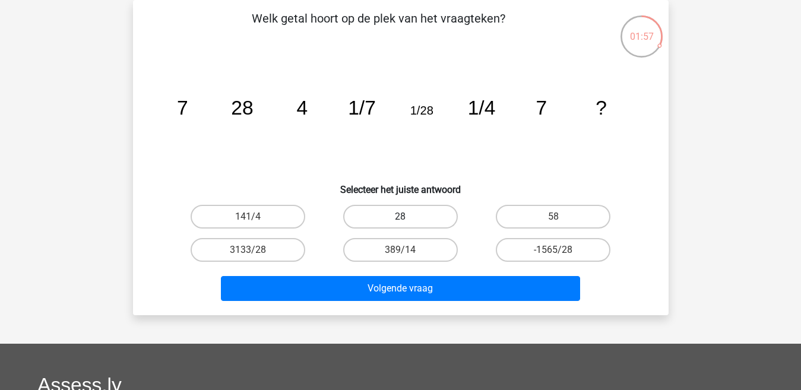
click at [396, 222] on label "28" at bounding box center [400, 217] width 115 height 24
click at [400, 222] on input "28" at bounding box center [404, 221] width 8 height 8
radio input "true"
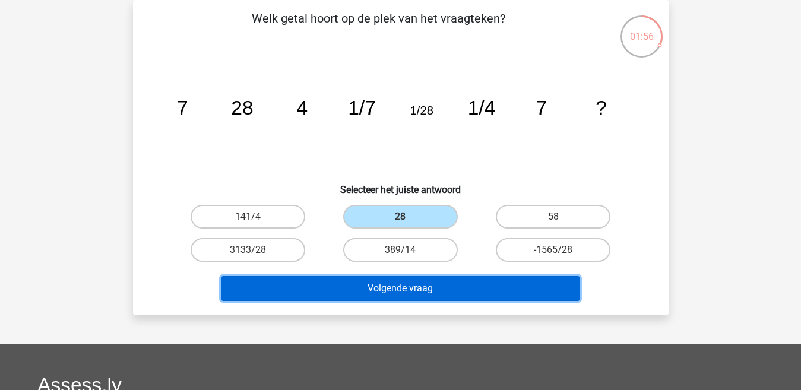
click at [402, 293] on button "Volgende vraag" at bounding box center [400, 288] width 359 height 25
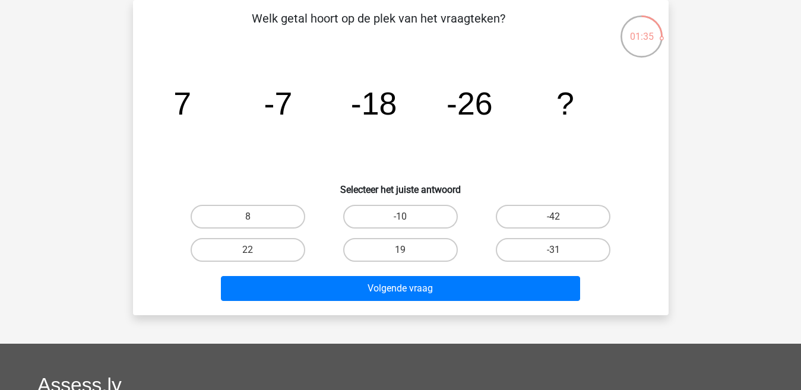
drag, startPoint x: 559, startPoint y: 251, endPoint x: 553, endPoint y: 267, distance: 17.1
click at [560, 256] on input "-31" at bounding box center [557, 254] width 8 height 8
radio input "true"
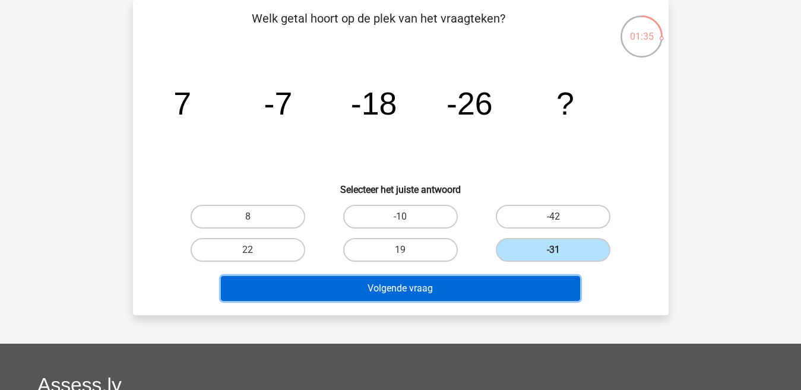
click at [470, 293] on button "Volgende vraag" at bounding box center [400, 288] width 359 height 25
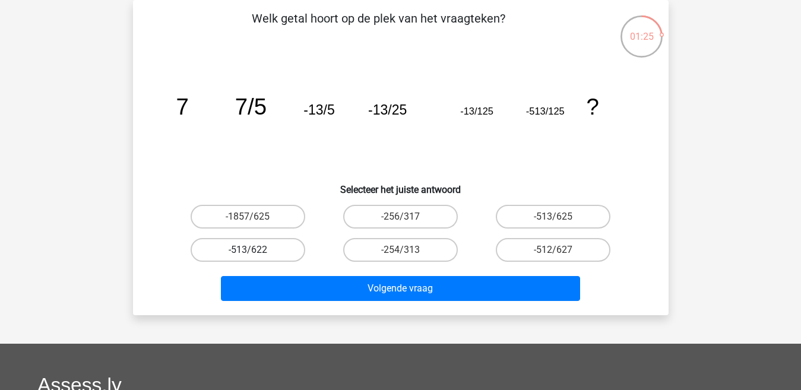
click at [272, 252] on label "-513/622" at bounding box center [247, 250] width 115 height 24
click at [255, 252] on input "-513/622" at bounding box center [251, 254] width 8 height 8
radio input "true"
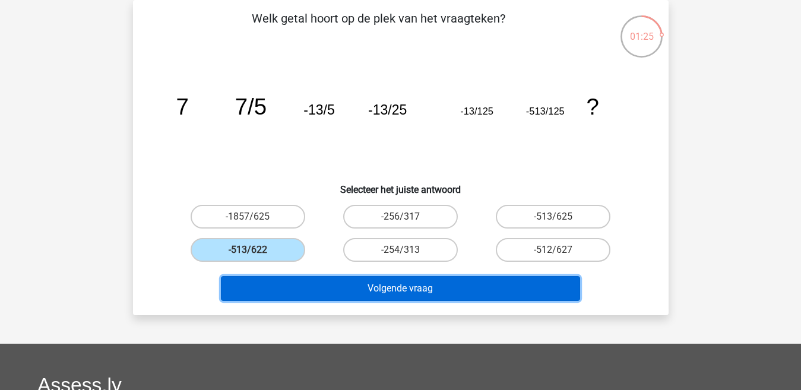
click at [311, 288] on button "Volgende vraag" at bounding box center [400, 288] width 359 height 25
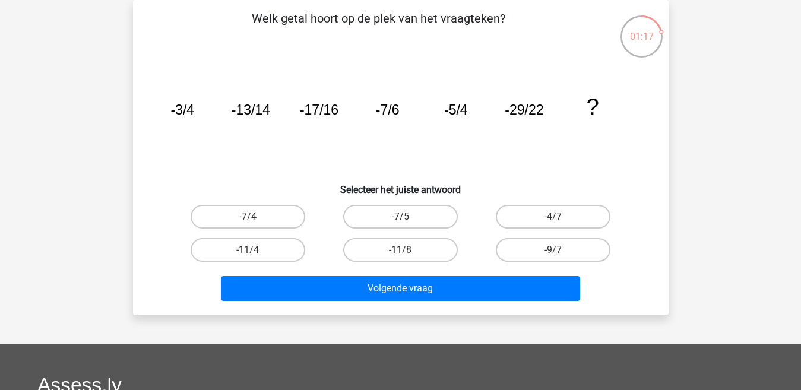
drag, startPoint x: 269, startPoint y: 247, endPoint x: 281, endPoint y: 272, distance: 28.1
click at [269, 246] on label "-11/4" at bounding box center [247, 250] width 115 height 24
click at [255, 250] on input "-11/4" at bounding box center [251, 254] width 8 height 8
radio input "true"
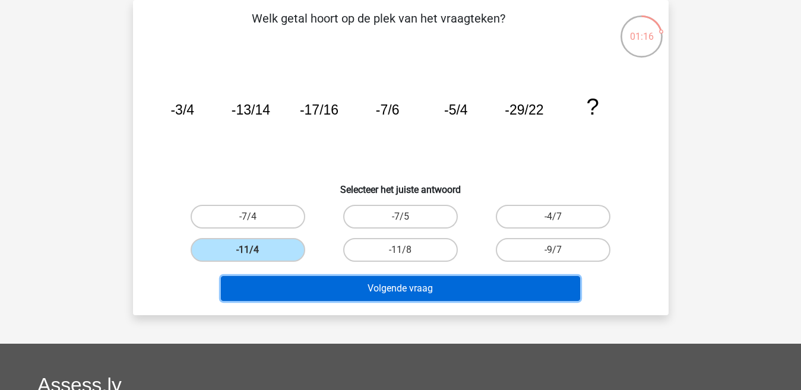
click at [291, 293] on button "Volgende vraag" at bounding box center [400, 288] width 359 height 25
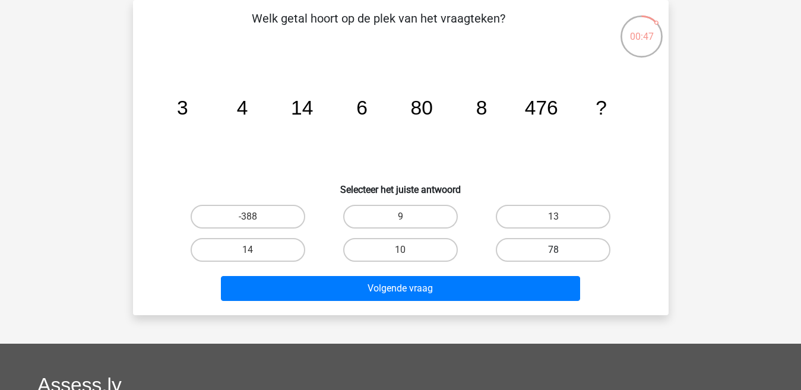
click at [537, 254] on label "78" at bounding box center [553, 250] width 115 height 24
click at [553, 254] on input "78" at bounding box center [557, 254] width 8 height 8
radio input "true"
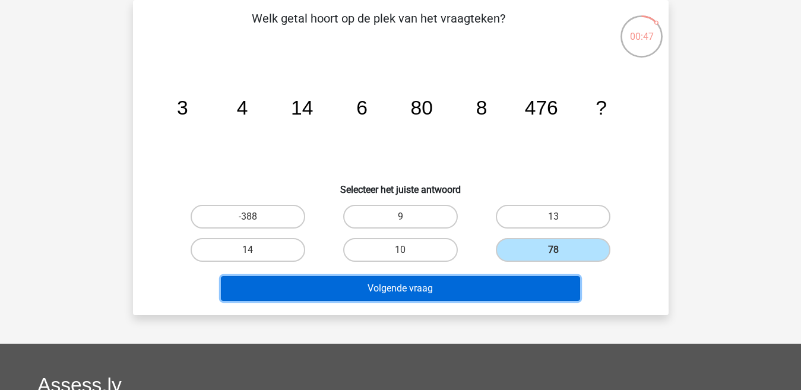
click at [493, 288] on button "Volgende vraag" at bounding box center [400, 288] width 359 height 25
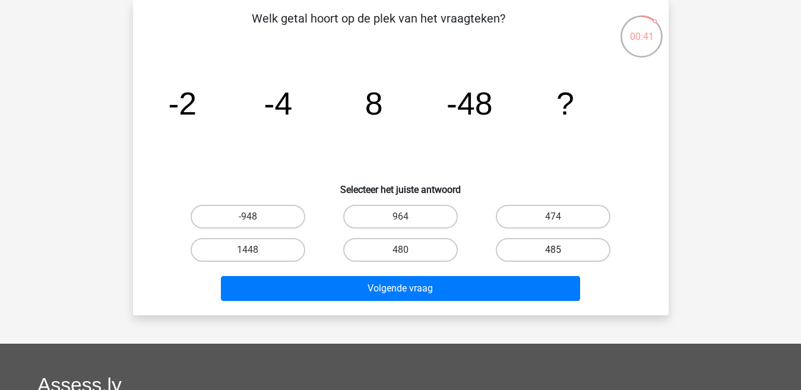
click at [523, 254] on label "485" at bounding box center [553, 250] width 115 height 24
click at [553, 254] on input "485" at bounding box center [557, 254] width 8 height 8
radio input "true"
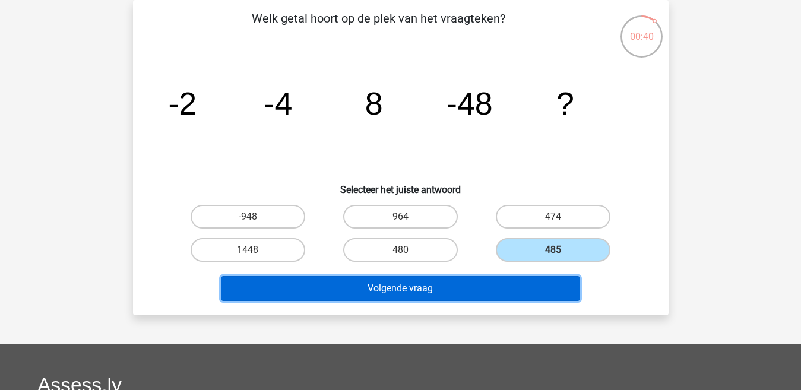
click at [509, 286] on button "Volgende vraag" at bounding box center [400, 288] width 359 height 25
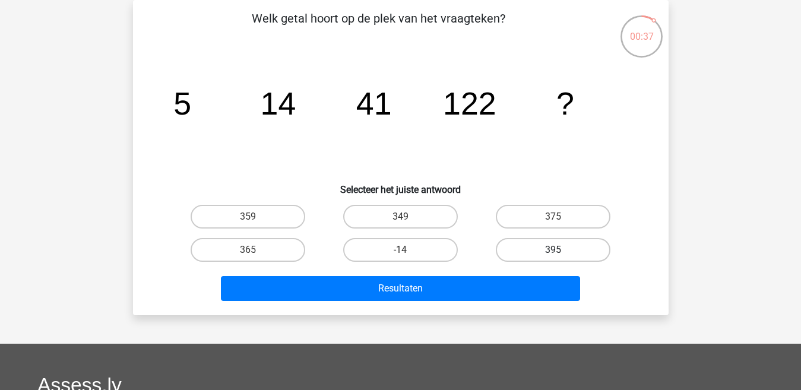
click at [535, 245] on label "395" at bounding box center [553, 250] width 115 height 24
click at [553, 250] on input "395" at bounding box center [557, 254] width 8 height 8
radio input "true"
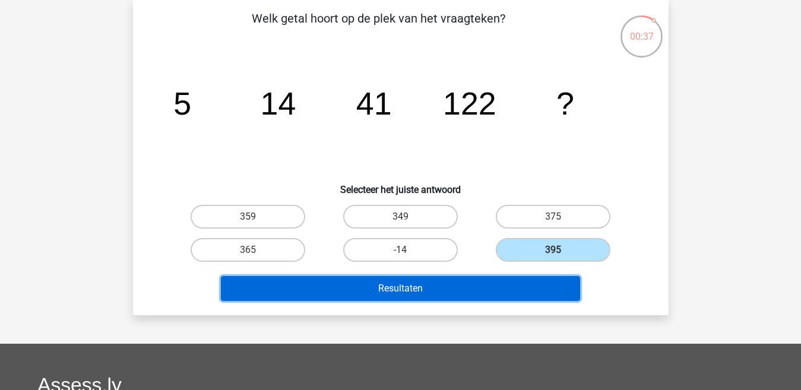
click at [512, 285] on button "Resultaten" at bounding box center [400, 288] width 359 height 25
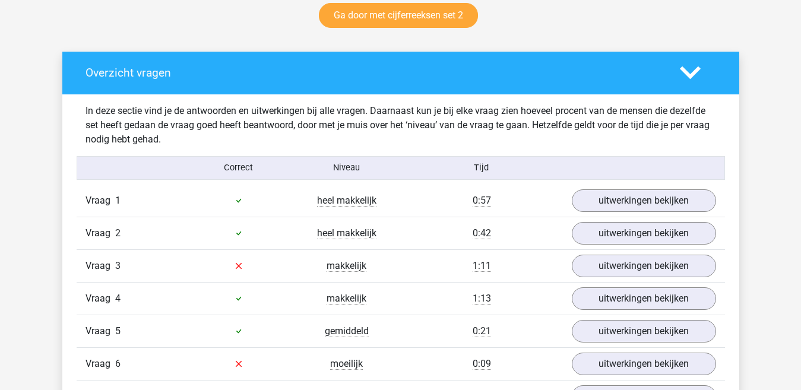
scroll to position [653, 0]
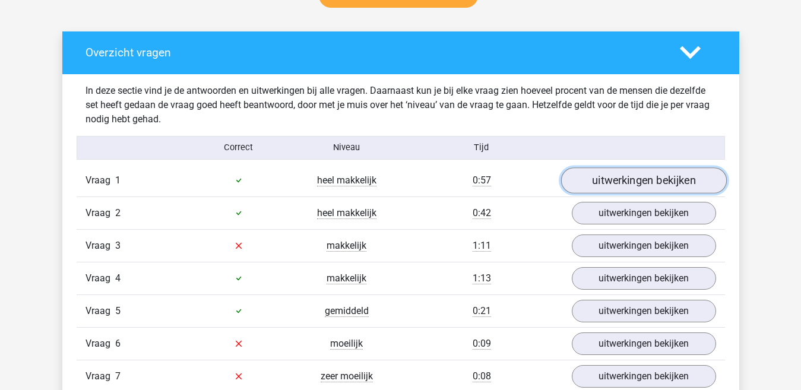
click at [598, 186] on link "uitwerkingen bekijken" at bounding box center [643, 180] width 166 height 26
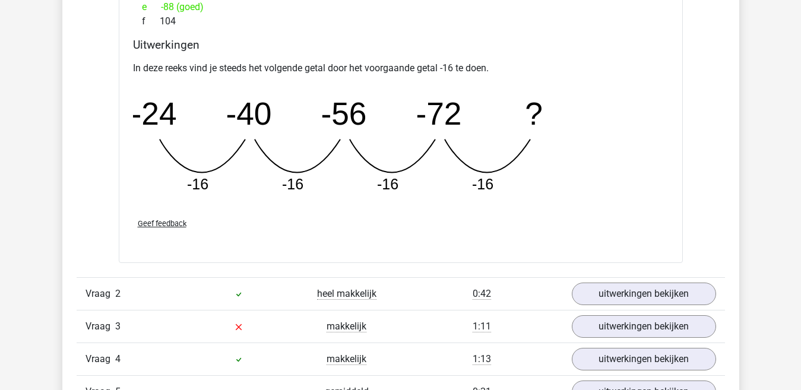
scroll to position [1128, 0]
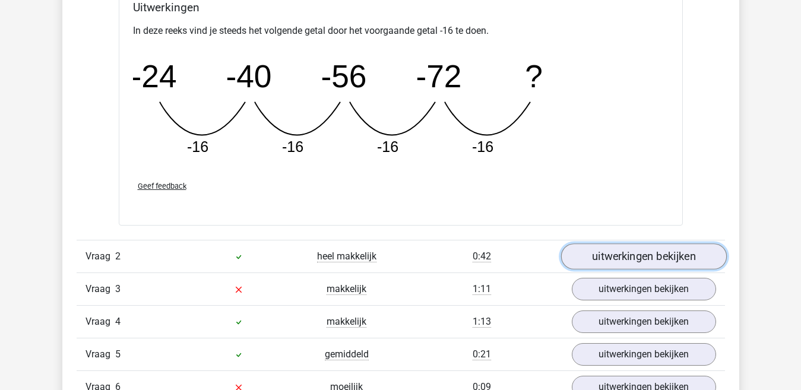
click at [623, 259] on link "uitwerkingen bekijken" at bounding box center [643, 257] width 166 height 26
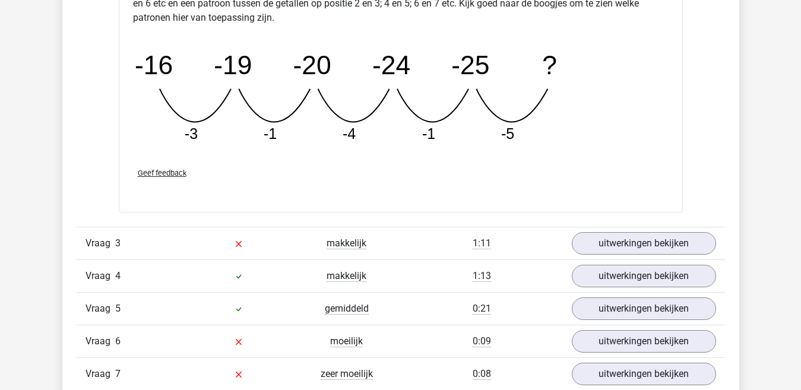
scroll to position [1721, 0]
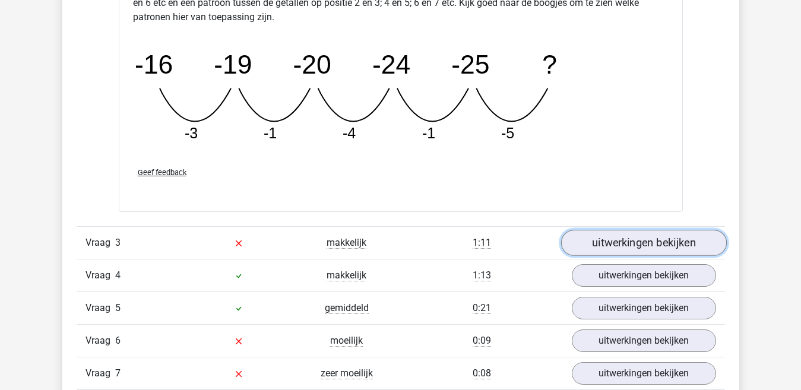
click at [608, 244] on link "uitwerkingen bekijken" at bounding box center [643, 243] width 166 height 26
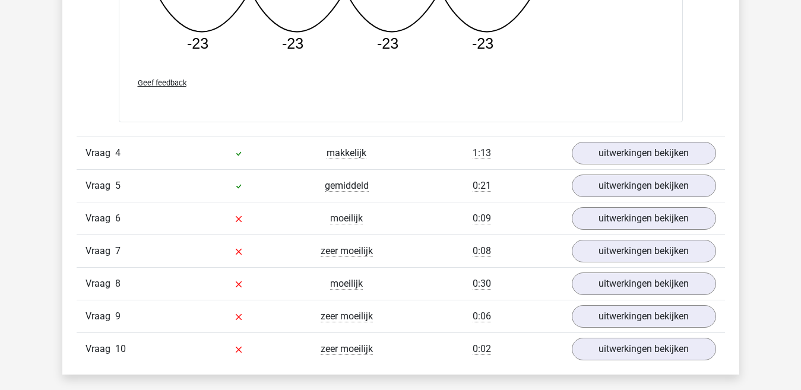
scroll to position [2374, 0]
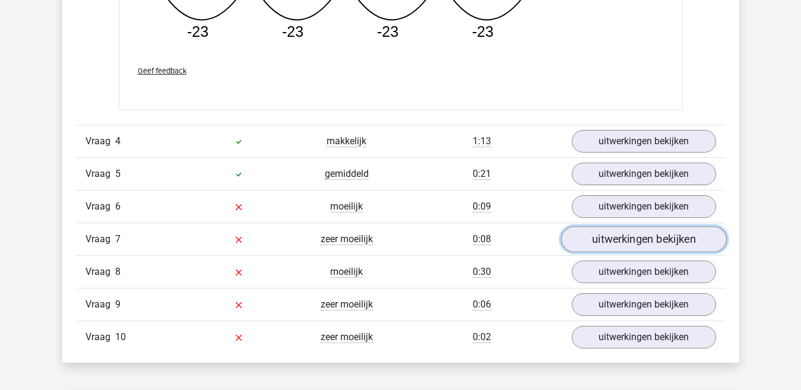
click at [615, 238] on link "uitwerkingen bekijken" at bounding box center [643, 239] width 166 height 26
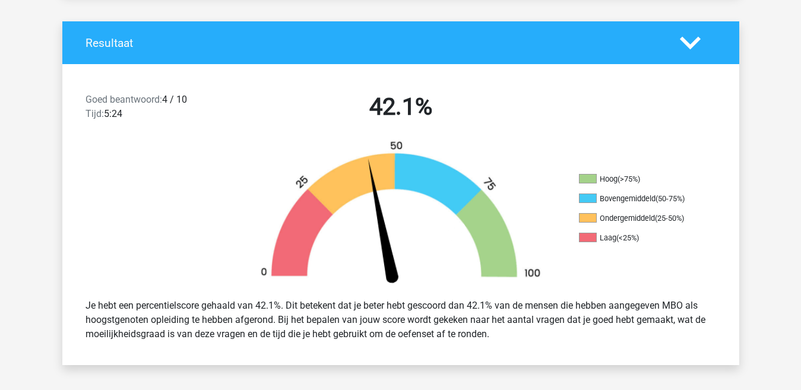
scroll to position [0, 0]
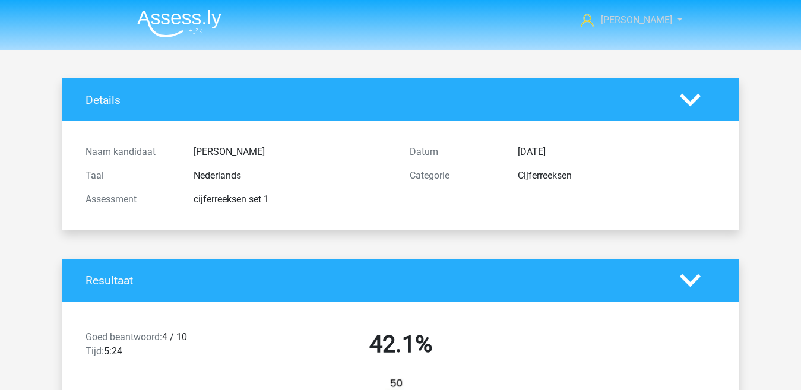
click at [666, 18] on link "Ellen" at bounding box center [624, 20] width 97 height 14
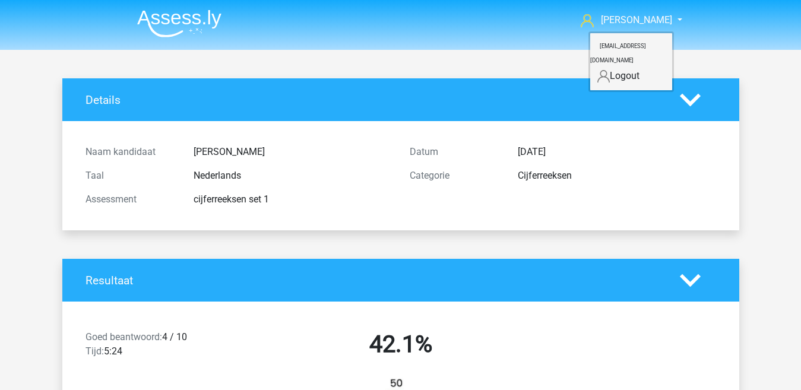
click at [637, 66] on link "Logout" at bounding box center [631, 75] width 82 height 19
